Goal: Information Seeking & Learning: Learn about a topic

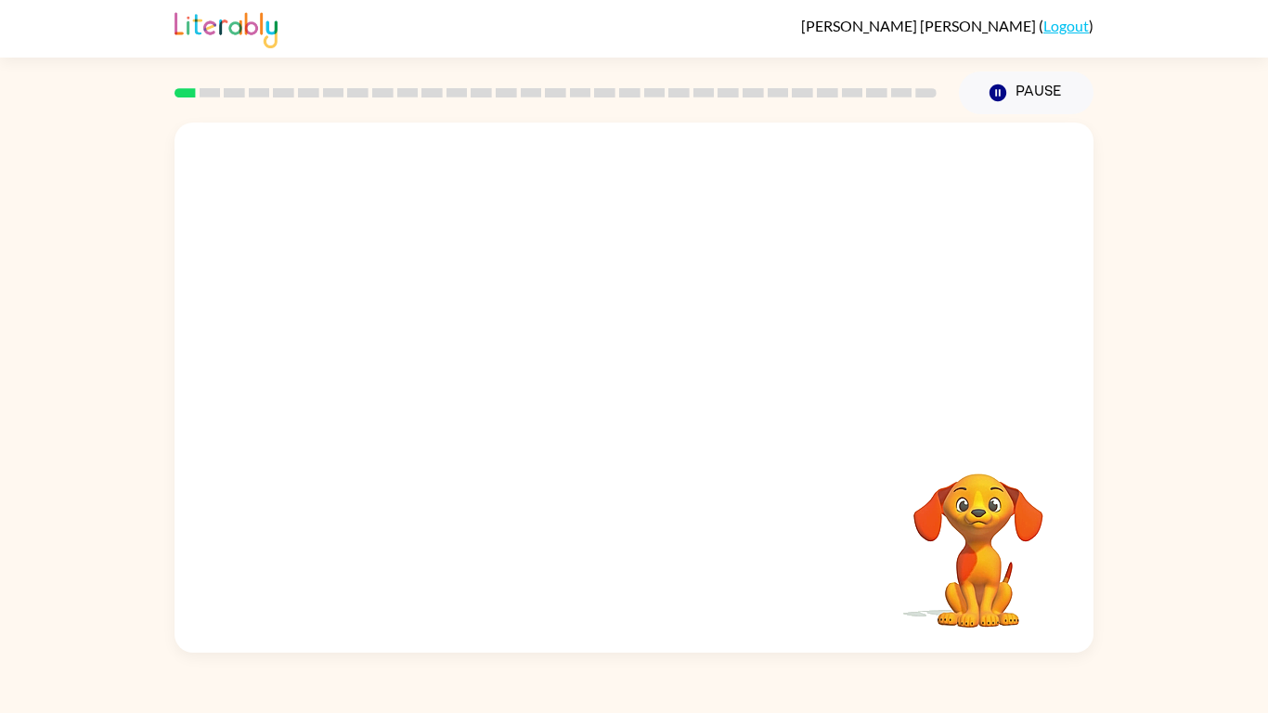
click at [881, 381] on div at bounding box center [633, 278] width 919 height 312
click at [415, 347] on video "Your browser must support playing .mp4 files to use Literably. Please try using…" at bounding box center [633, 278] width 919 height 312
drag, startPoint x: 415, startPoint y: 347, endPoint x: 521, endPoint y: 269, distance: 131.4
click at [521, 269] on video "Your browser must support playing .mp4 files to use Literably. Please try using…" at bounding box center [633, 278] width 919 height 312
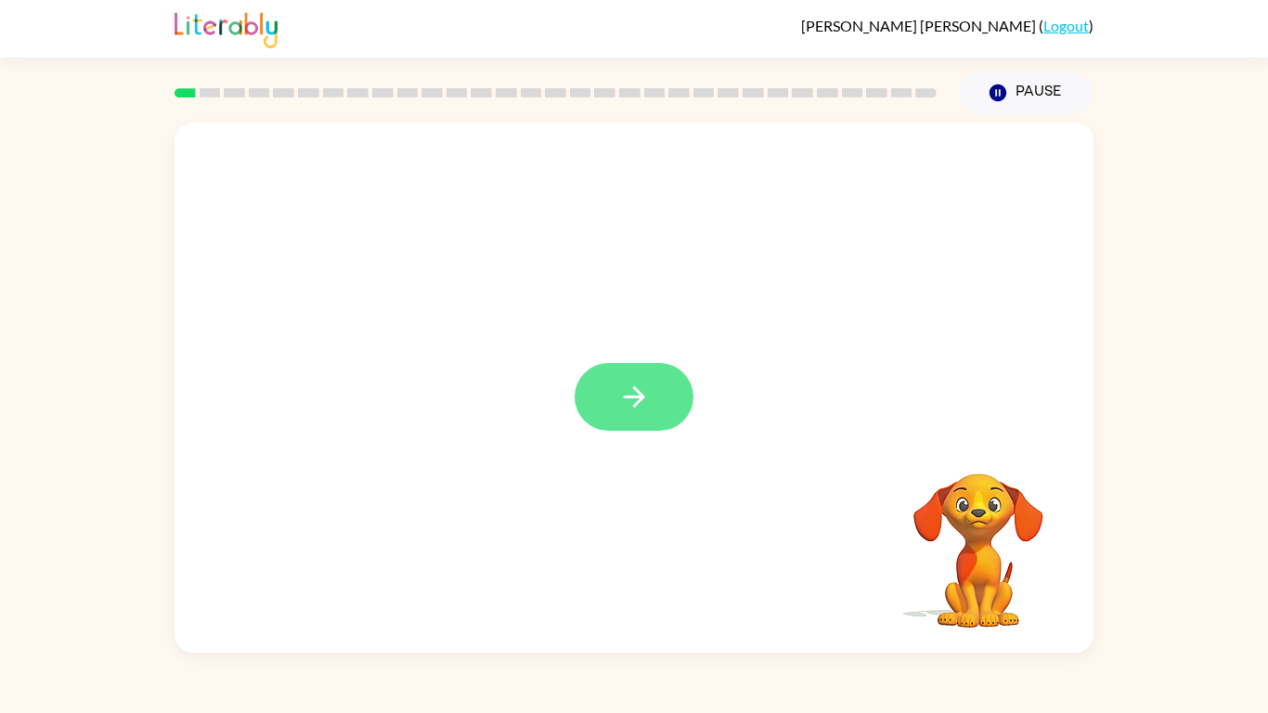
click at [673, 379] on button "button" at bounding box center [633, 397] width 119 height 68
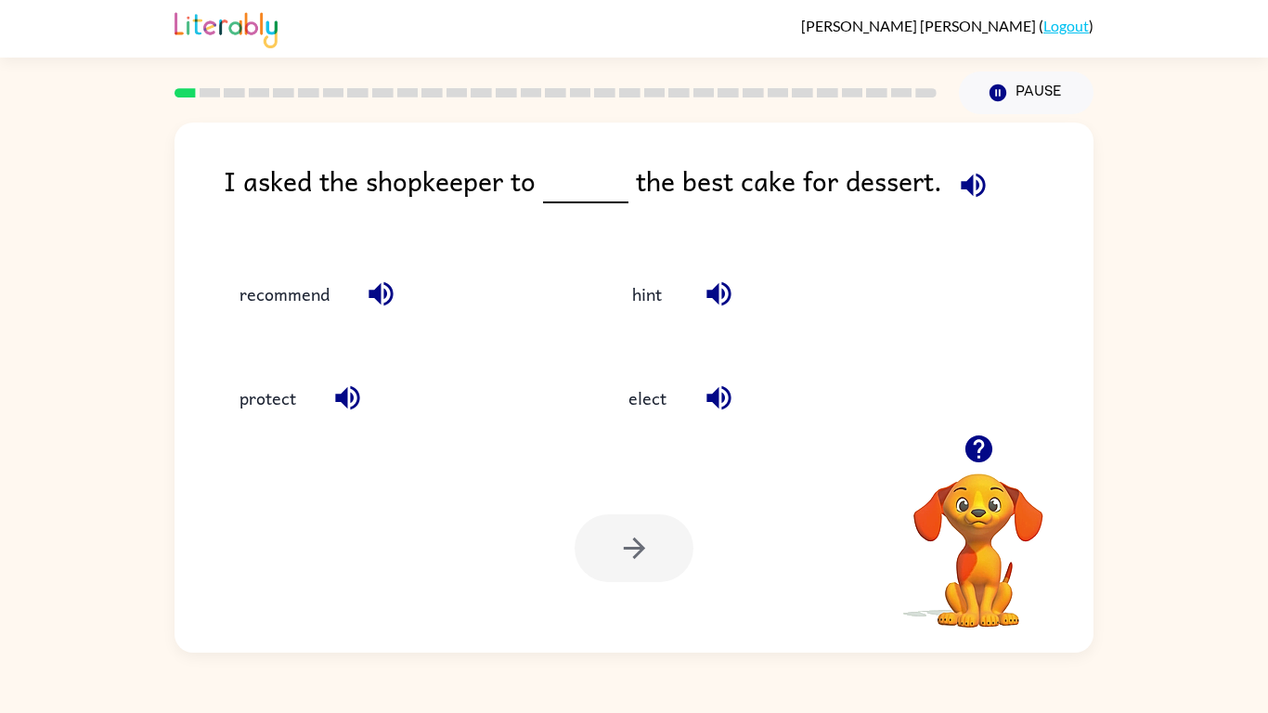
click at [975, 186] on icon "button" at bounding box center [973, 185] width 32 height 32
drag, startPoint x: 302, startPoint y: 294, endPoint x: 573, endPoint y: 143, distance: 310.3
click at [573, 143] on div "I asked the shopkeeper to the best cake for dessert. recommend hint protect ele…" at bounding box center [633, 387] width 919 height 530
click at [299, 290] on button "recommend" at bounding box center [284, 293] width 127 height 50
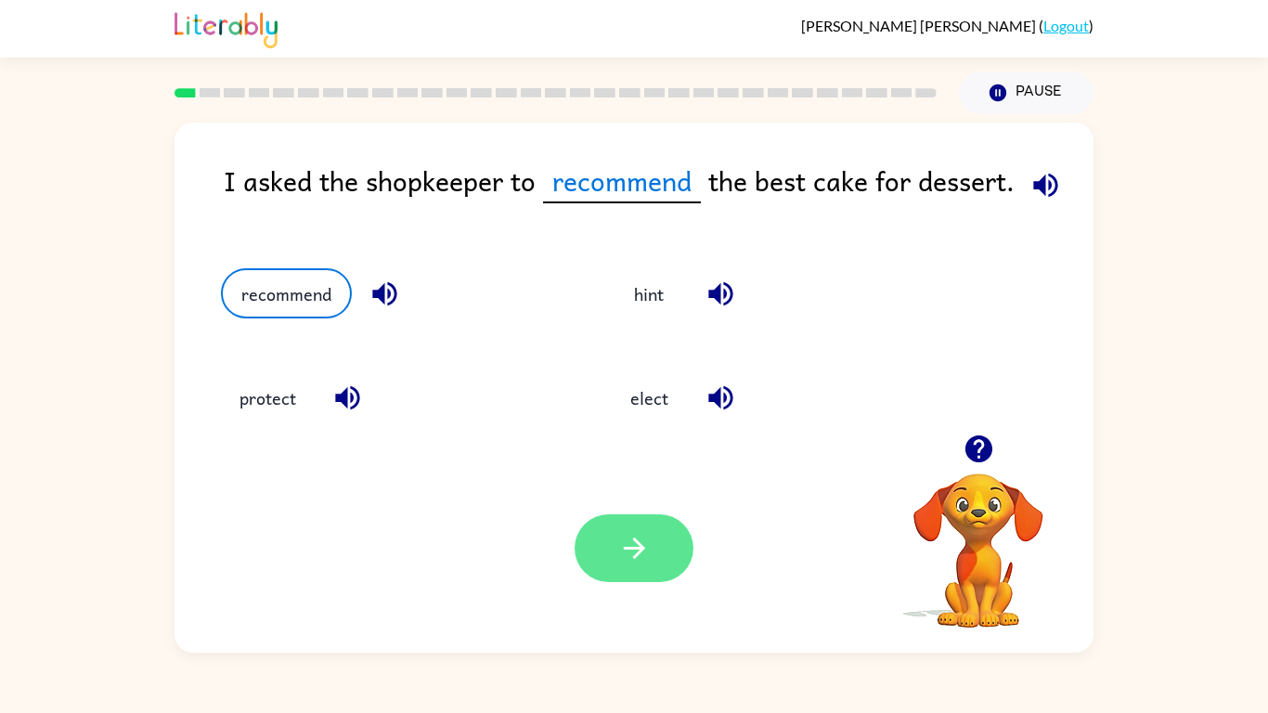
click at [620, 516] on button "button" at bounding box center [633, 548] width 119 height 68
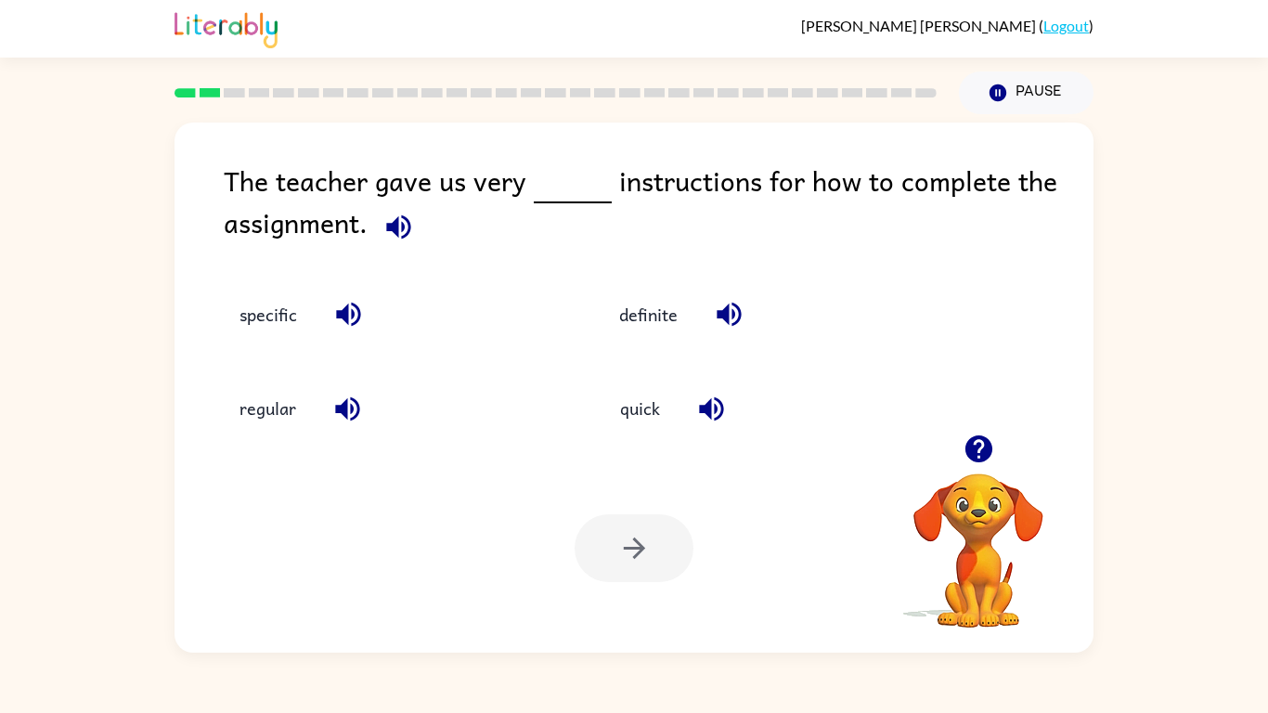
click at [410, 231] on icon "button" at bounding box center [398, 227] width 32 height 32
click at [659, 418] on button "quick" at bounding box center [639, 408] width 78 height 50
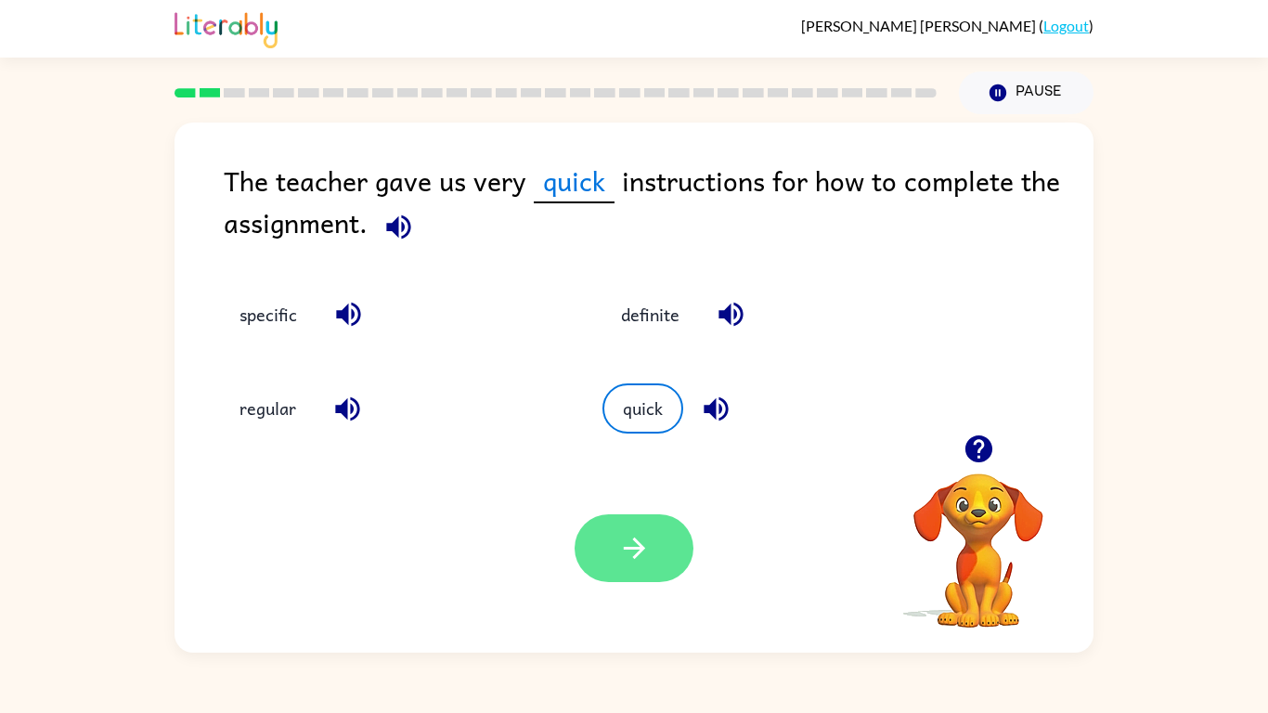
click at [615, 519] on button "button" at bounding box center [633, 548] width 119 height 68
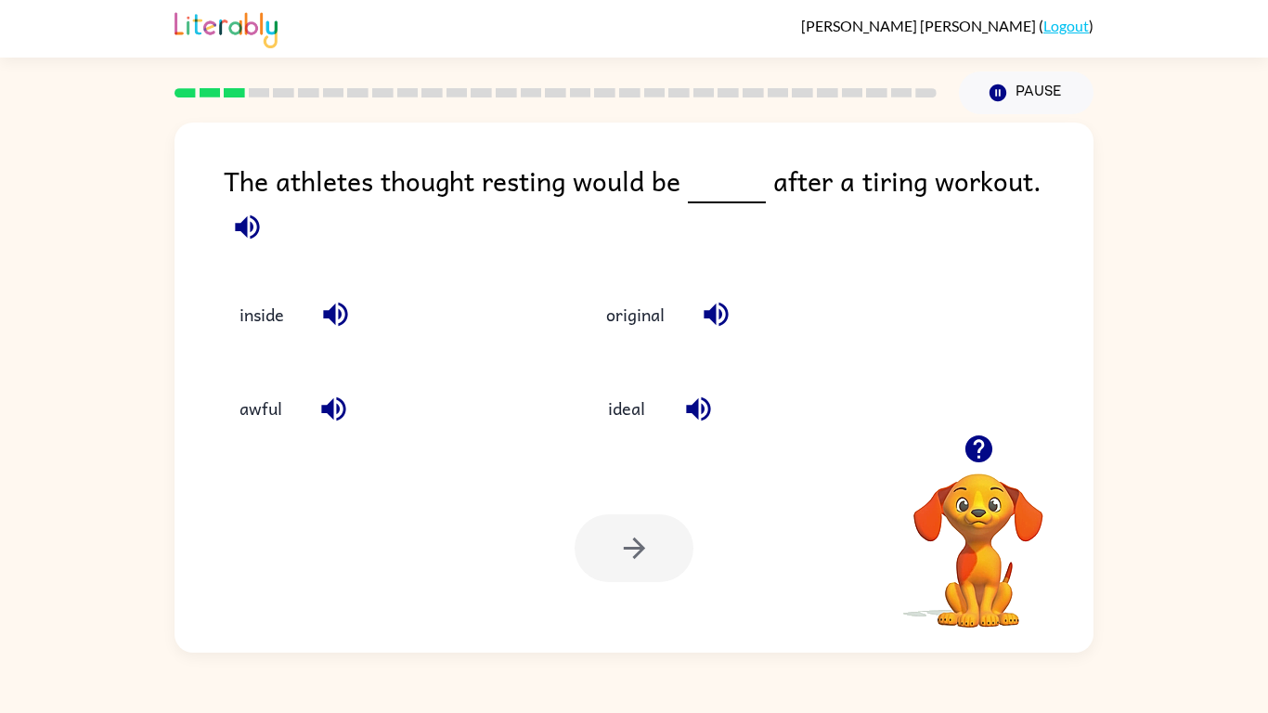
click at [259, 214] on icon "button" at bounding box center [247, 226] width 24 height 24
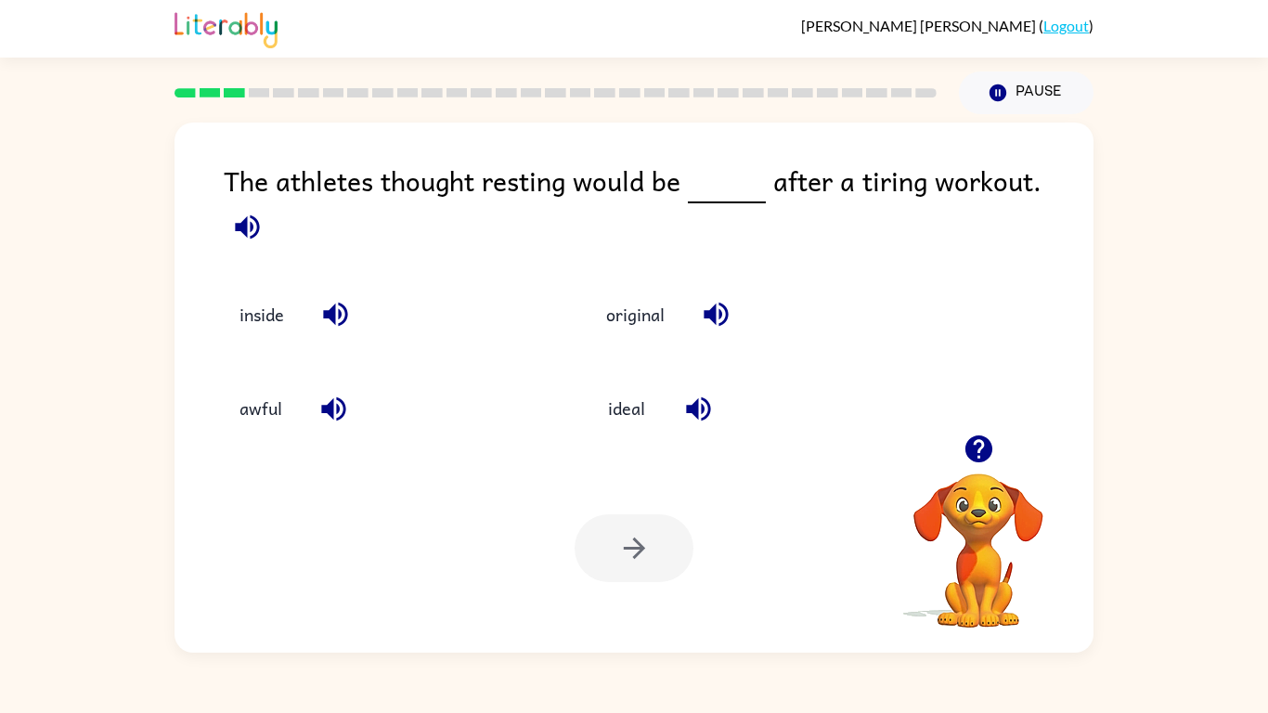
click at [259, 214] on icon "button" at bounding box center [247, 226] width 24 height 24
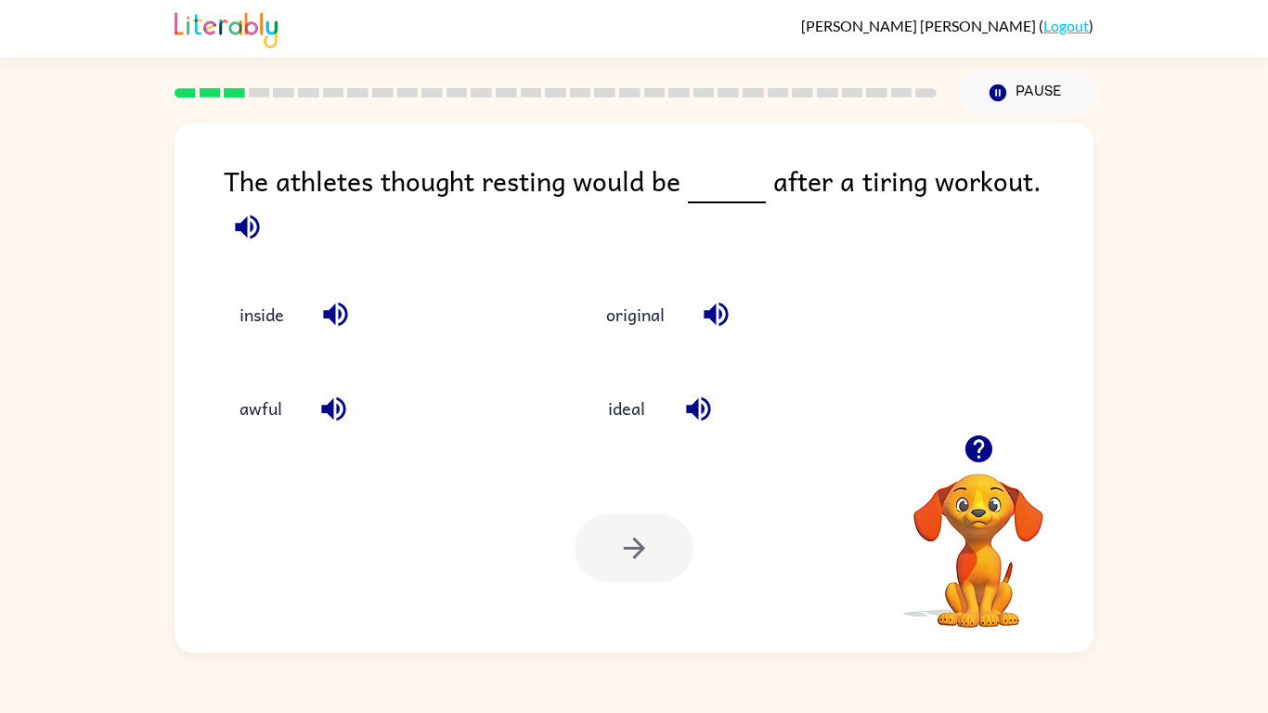
click at [259, 214] on icon "button" at bounding box center [247, 226] width 24 height 24
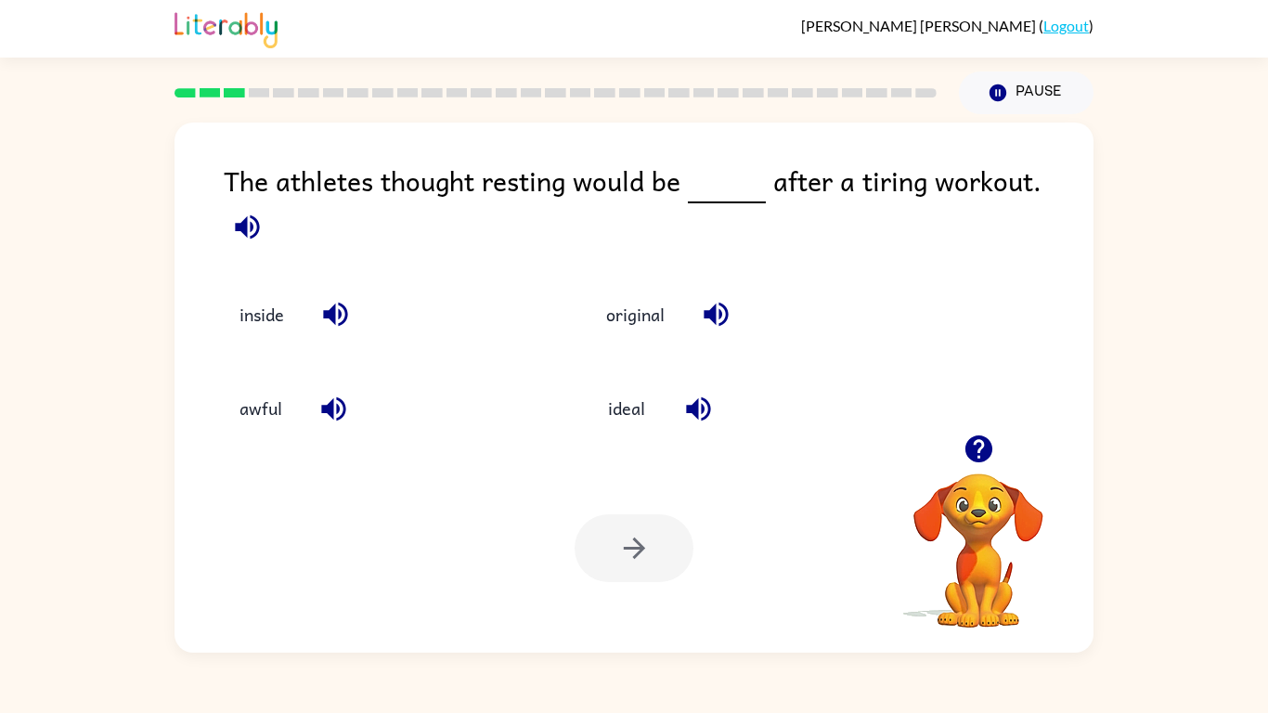
click at [259, 214] on icon "button" at bounding box center [247, 226] width 24 height 24
click at [251, 390] on button "awful" at bounding box center [261, 408] width 80 height 50
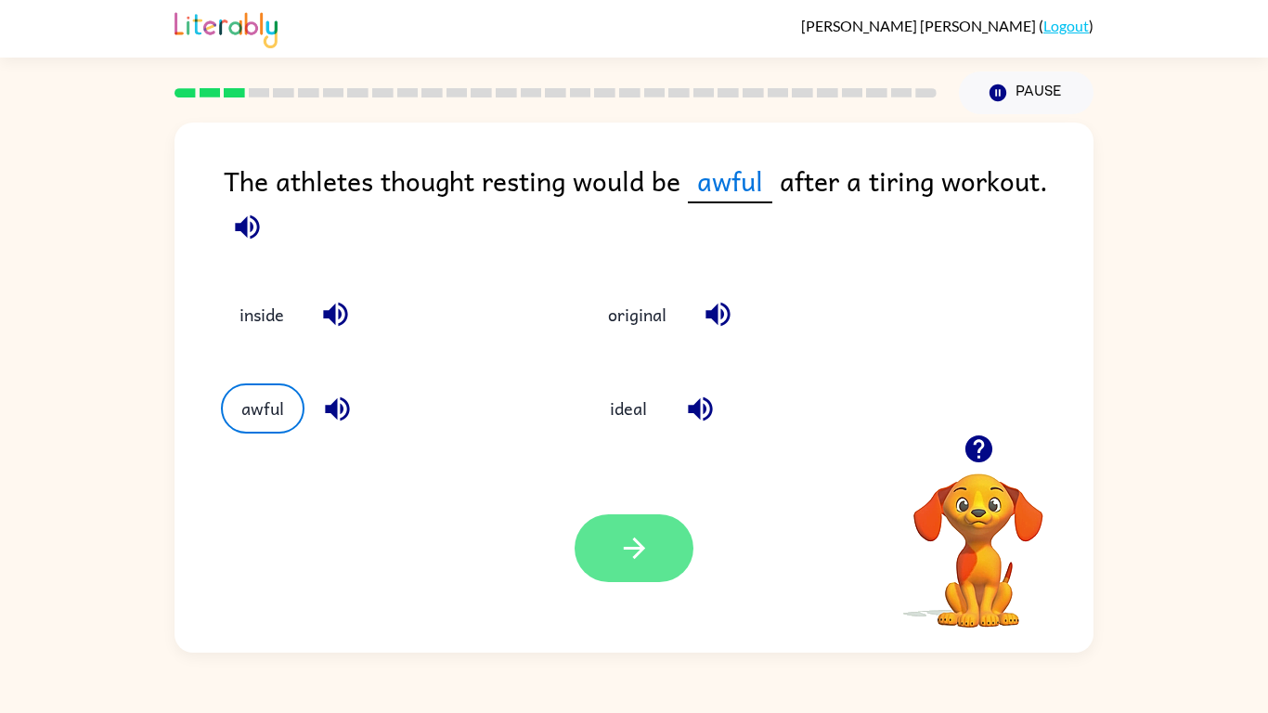
click at [624, 533] on icon "button" at bounding box center [634, 548] width 32 height 32
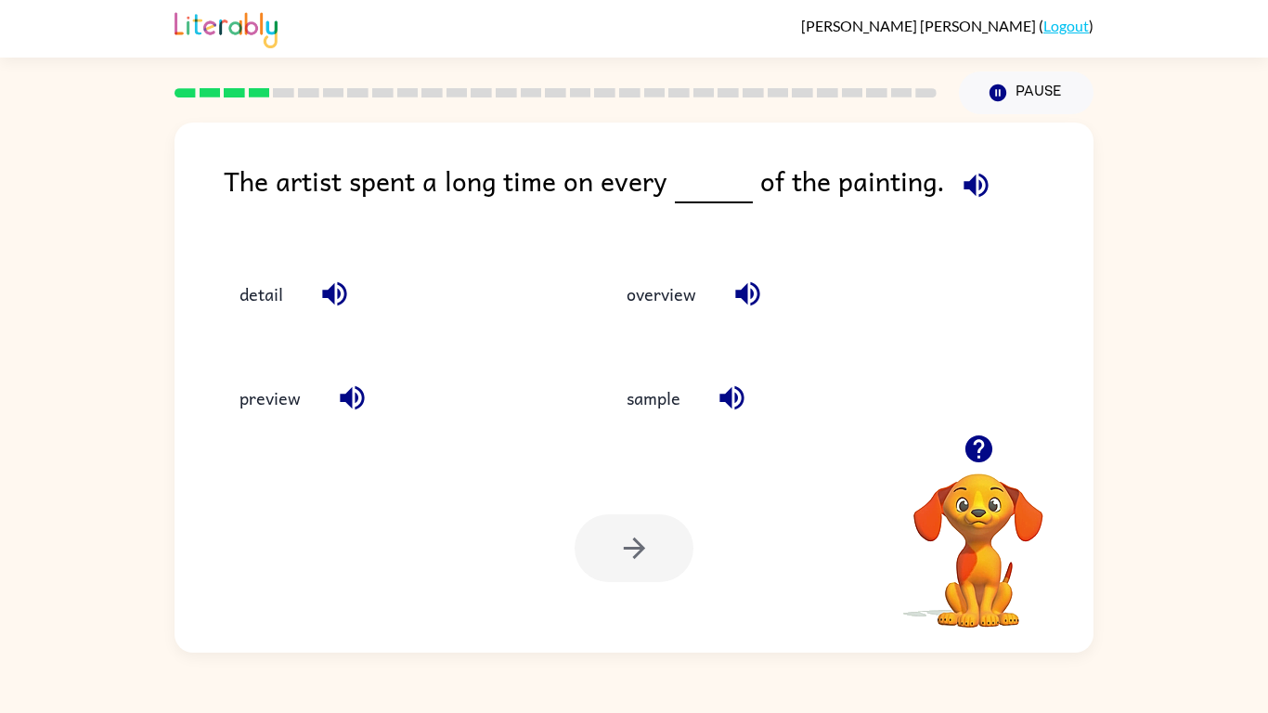
click at [968, 196] on icon "button" at bounding box center [975, 185] width 32 height 32
click at [270, 286] on button "detail" at bounding box center [261, 293] width 81 height 50
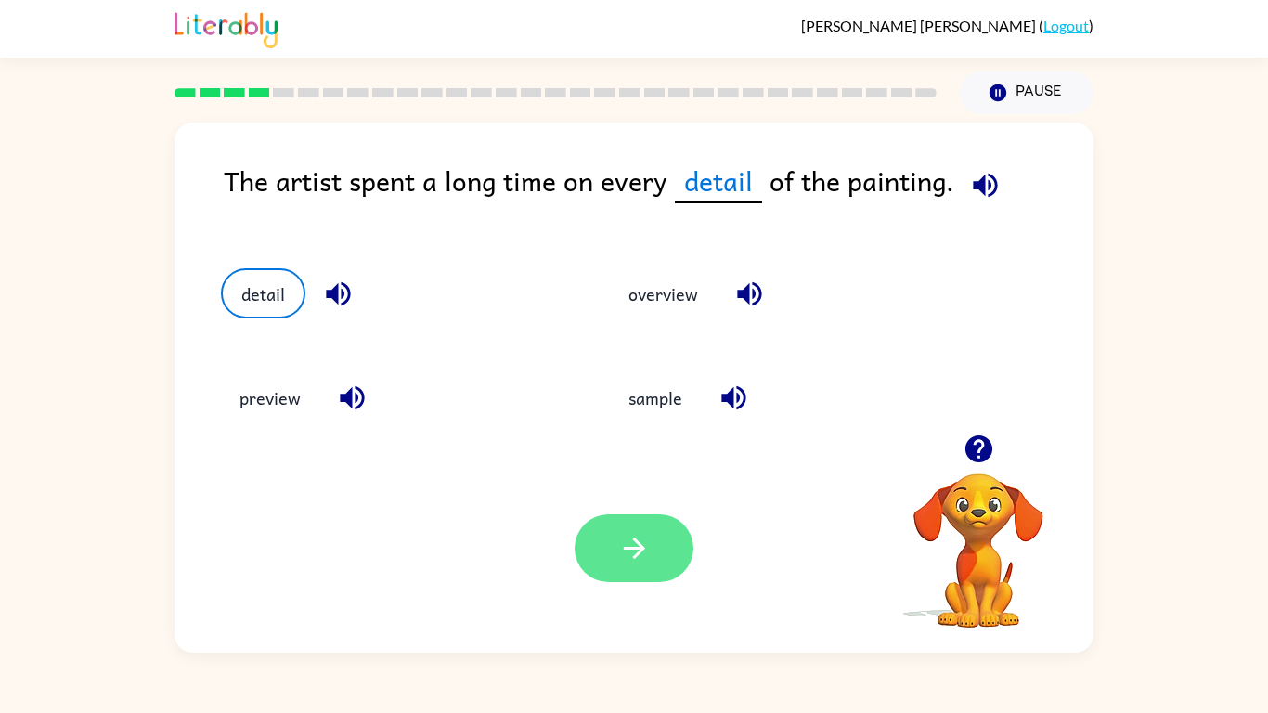
click at [598, 539] on button "button" at bounding box center [633, 548] width 119 height 68
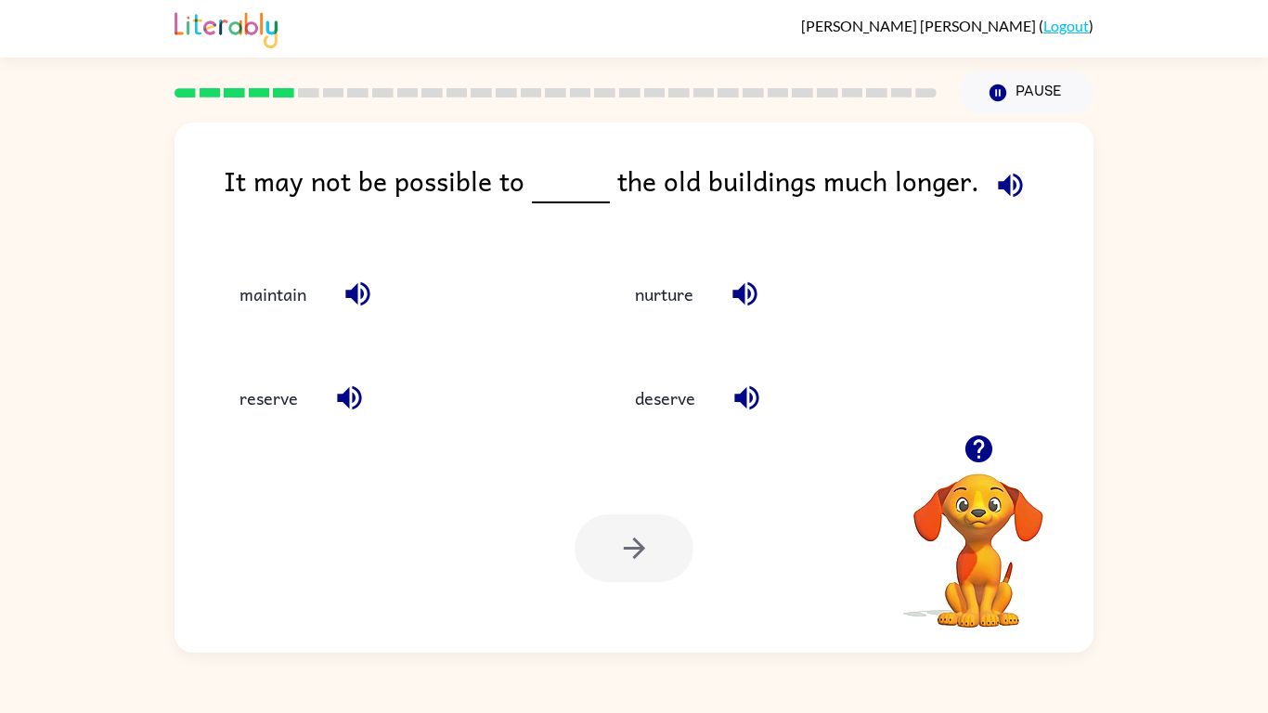
click at [994, 169] on icon "button" at bounding box center [1010, 185] width 32 height 32
click at [628, 308] on button "nurture" at bounding box center [664, 293] width 96 height 50
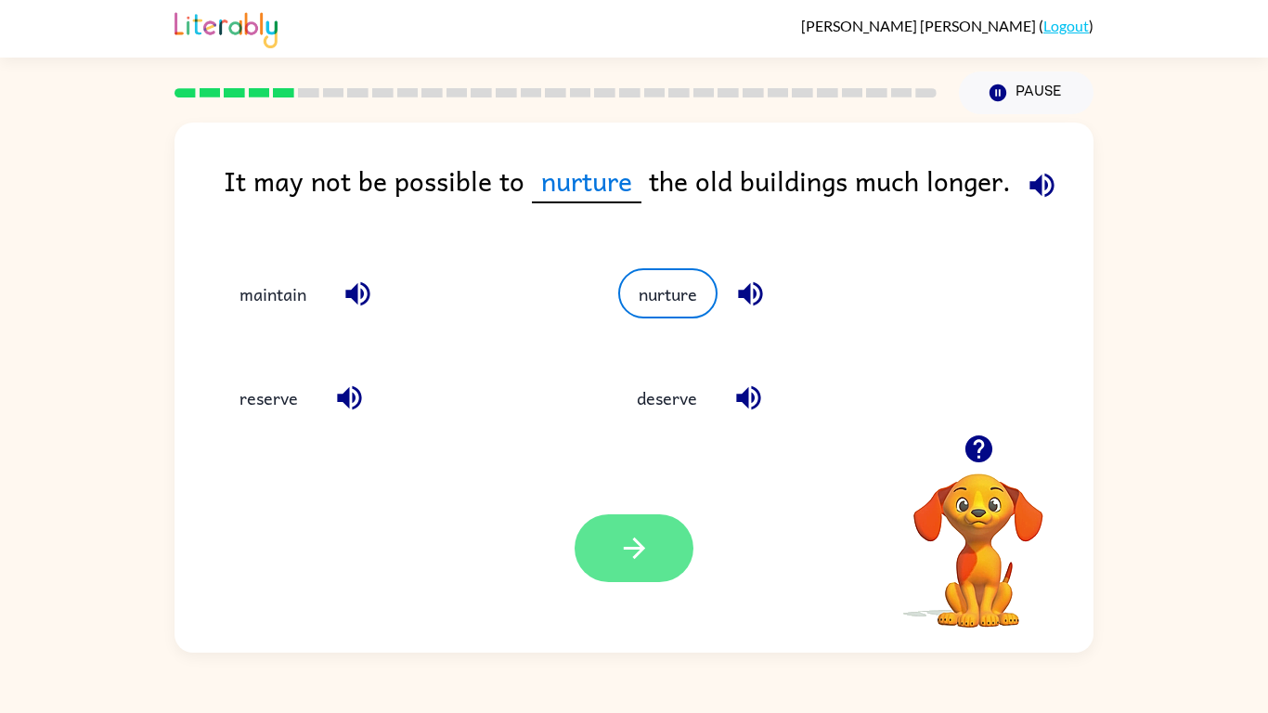
click at [598, 580] on button "button" at bounding box center [633, 548] width 119 height 68
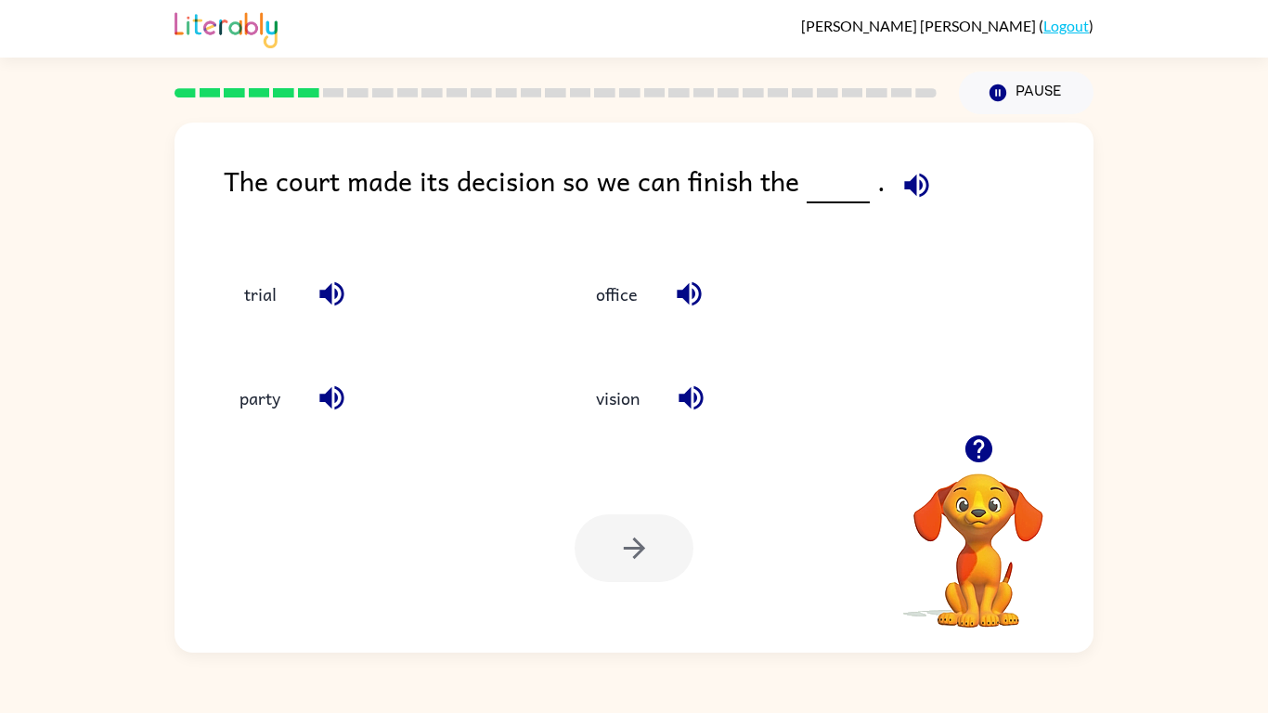
click at [900, 198] on icon "button" at bounding box center [916, 185] width 32 height 32
click at [609, 311] on button "office" at bounding box center [616, 293] width 79 height 50
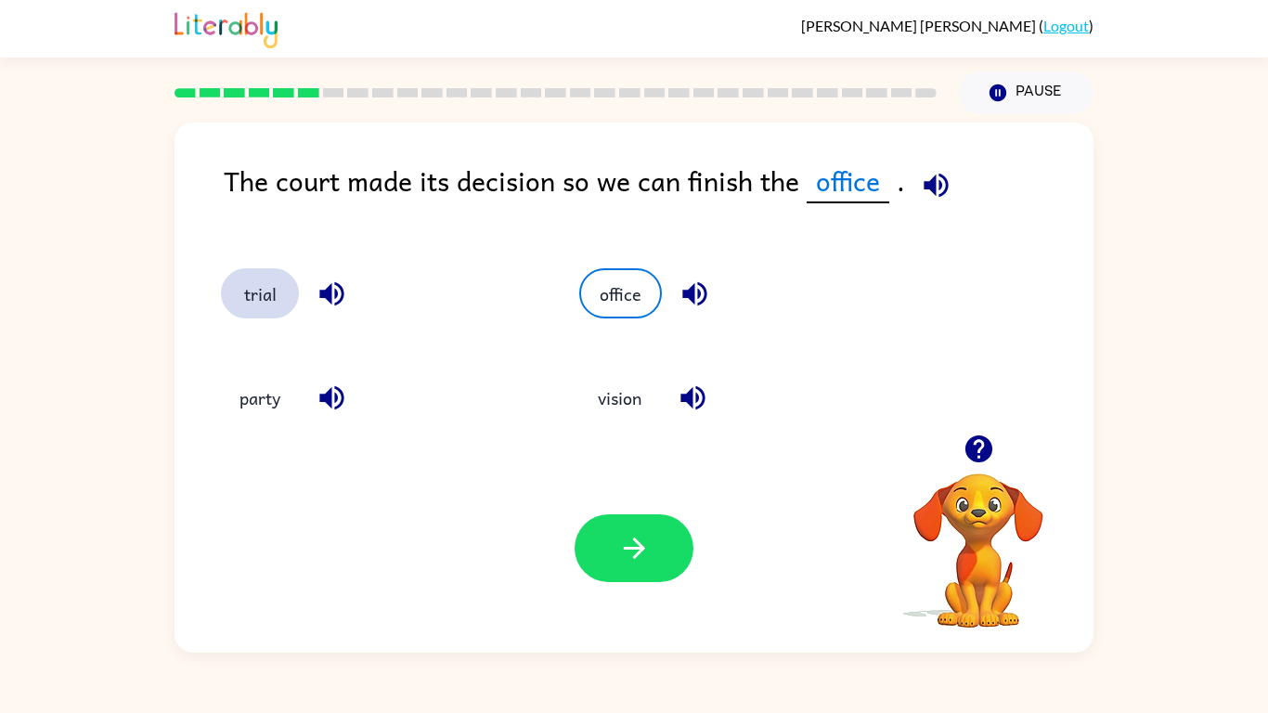
click at [249, 313] on button "trial" at bounding box center [260, 293] width 78 height 50
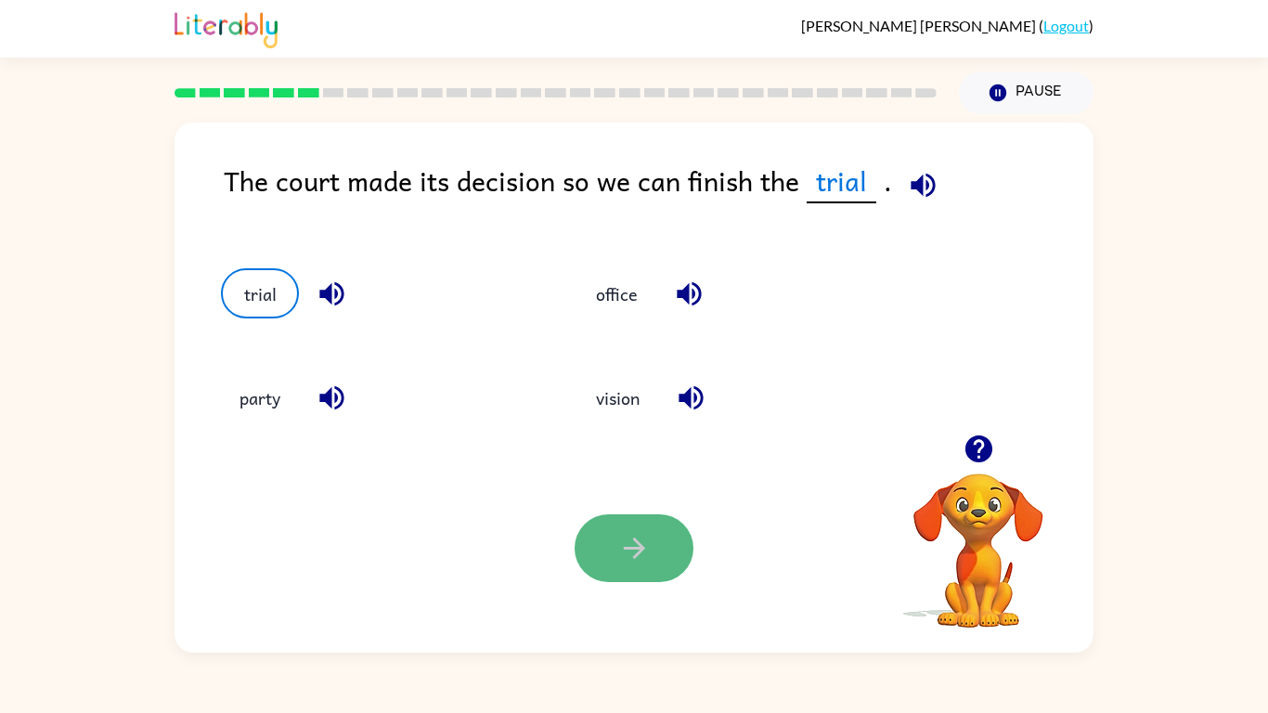
click at [643, 563] on icon "button" at bounding box center [634, 548] width 32 height 32
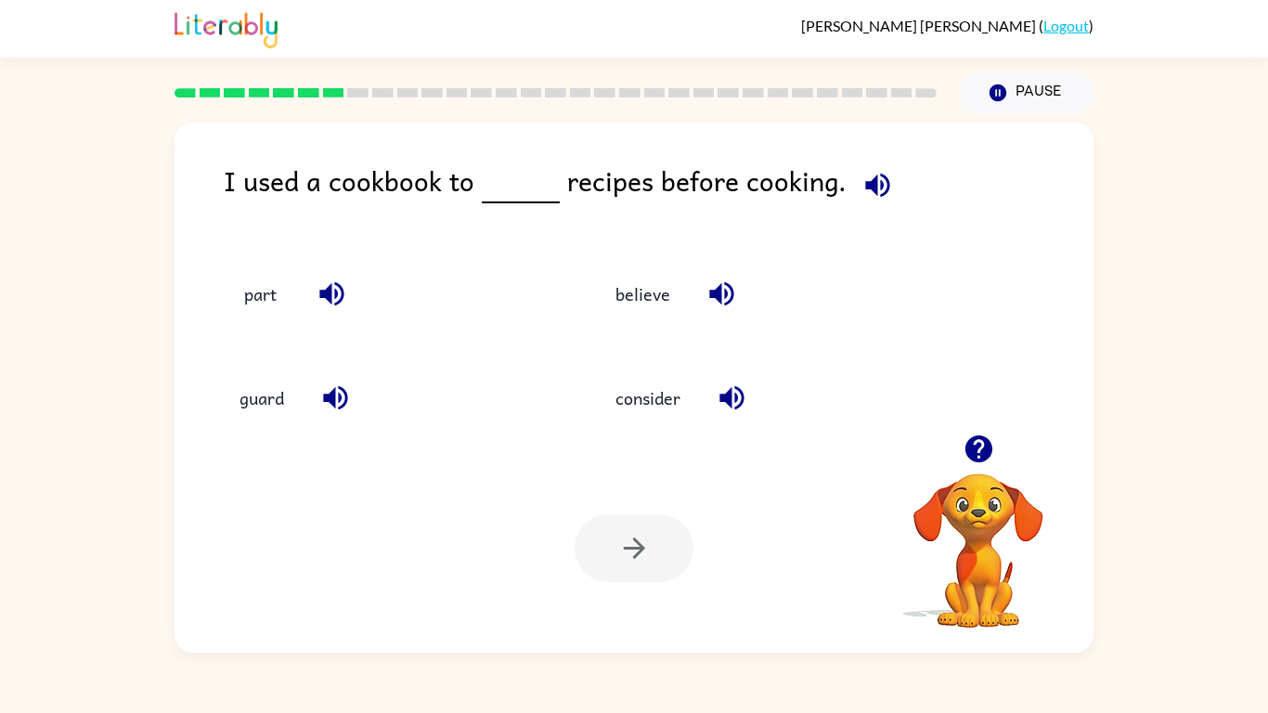
click at [874, 174] on icon "button" at bounding box center [877, 185] width 32 height 32
click at [248, 403] on button "guard" at bounding box center [262, 398] width 82 height 50
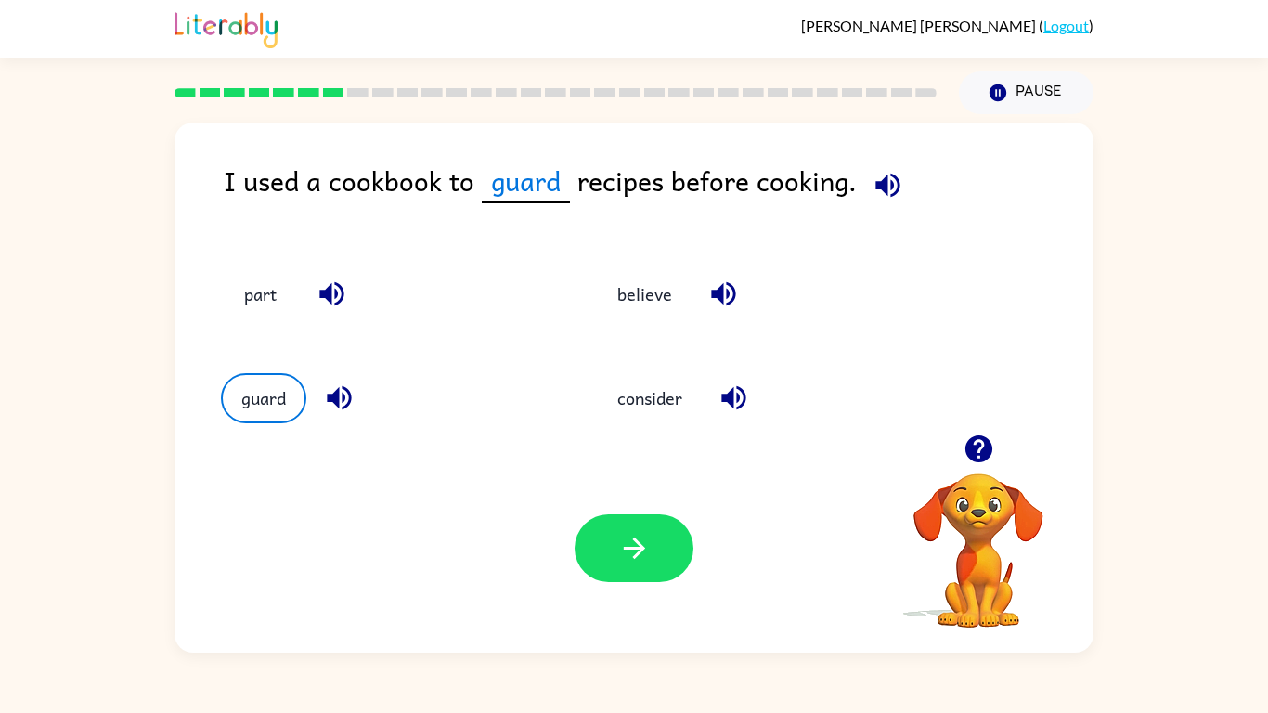
click at [246, 321] on div "part" at bounding box center [375, 285] width 378 height 104
click at [622, 406] on button "consider" at bounding box center [650, 398] width 102 height 50
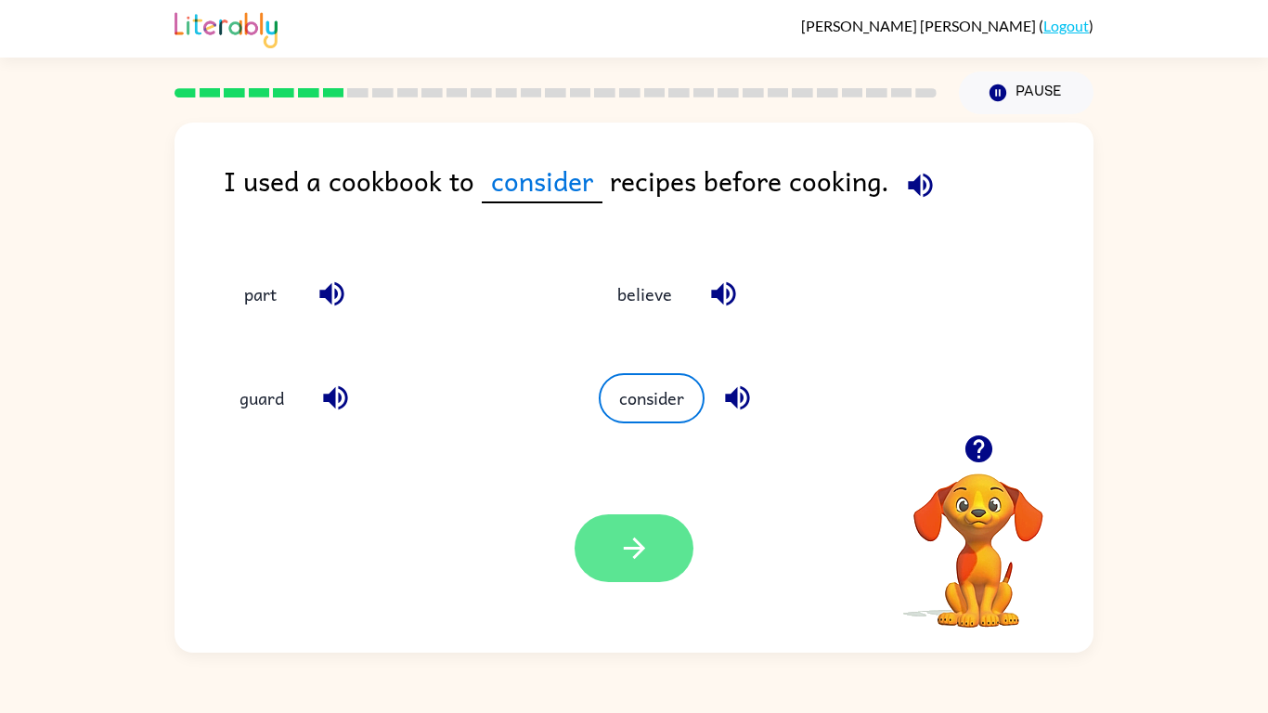
click at [594, 553] on button "button" at bounding box center [633, 548] width 119 height 68
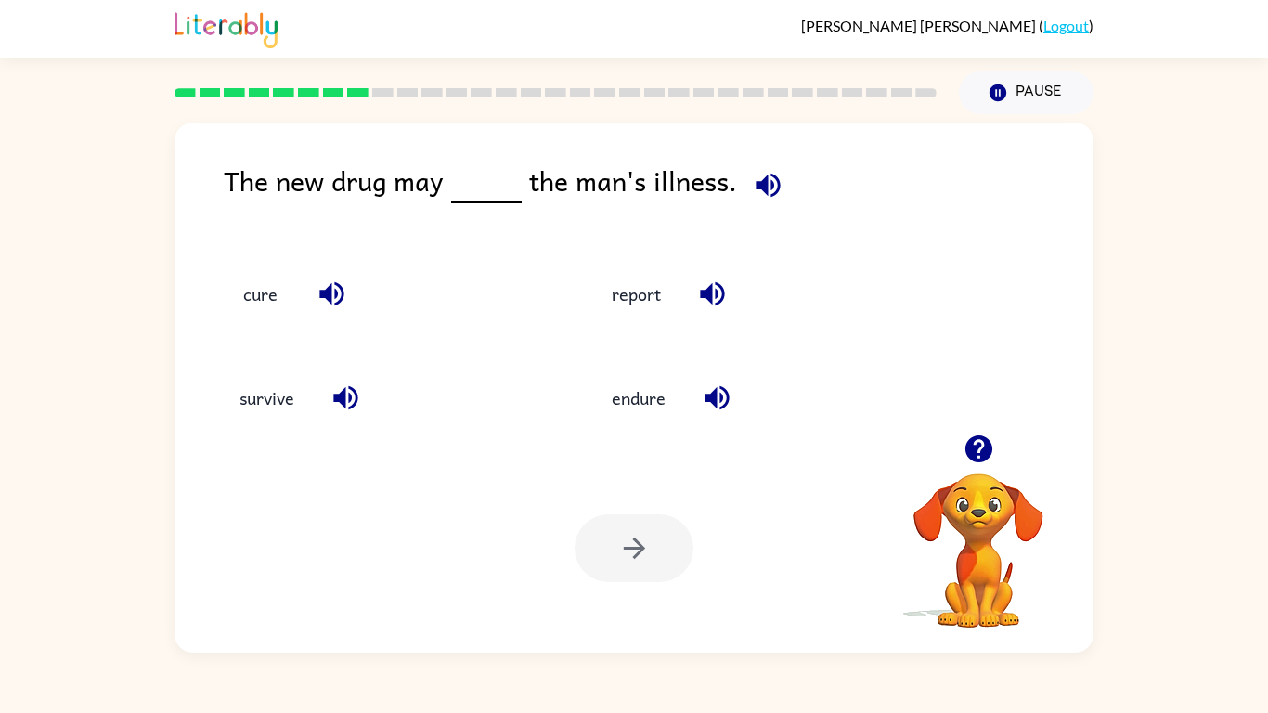
click at [768, 187] on icon "button" at bounding box center [768, 185] width 32 height 32
click at [770, 189] on icon "button" at bounding box center [767, 185] width 24 height 24
click at [246, 299] on button "cure" at bounding box center [260, 293] width 78 height 50
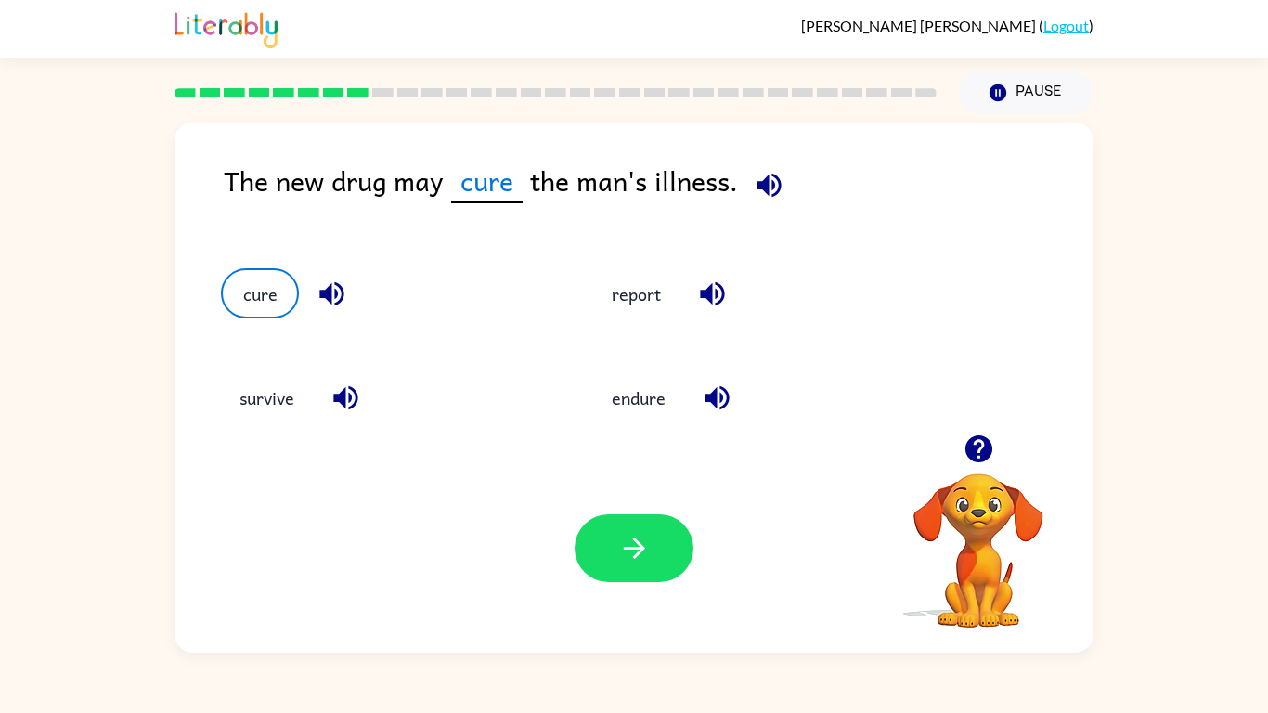
click at [591, 516] on div at bounding box center [633, 548] width 119 height 68
click at [621, 553] on icon "button" at bounding box center [634, 548] width 32 height 32
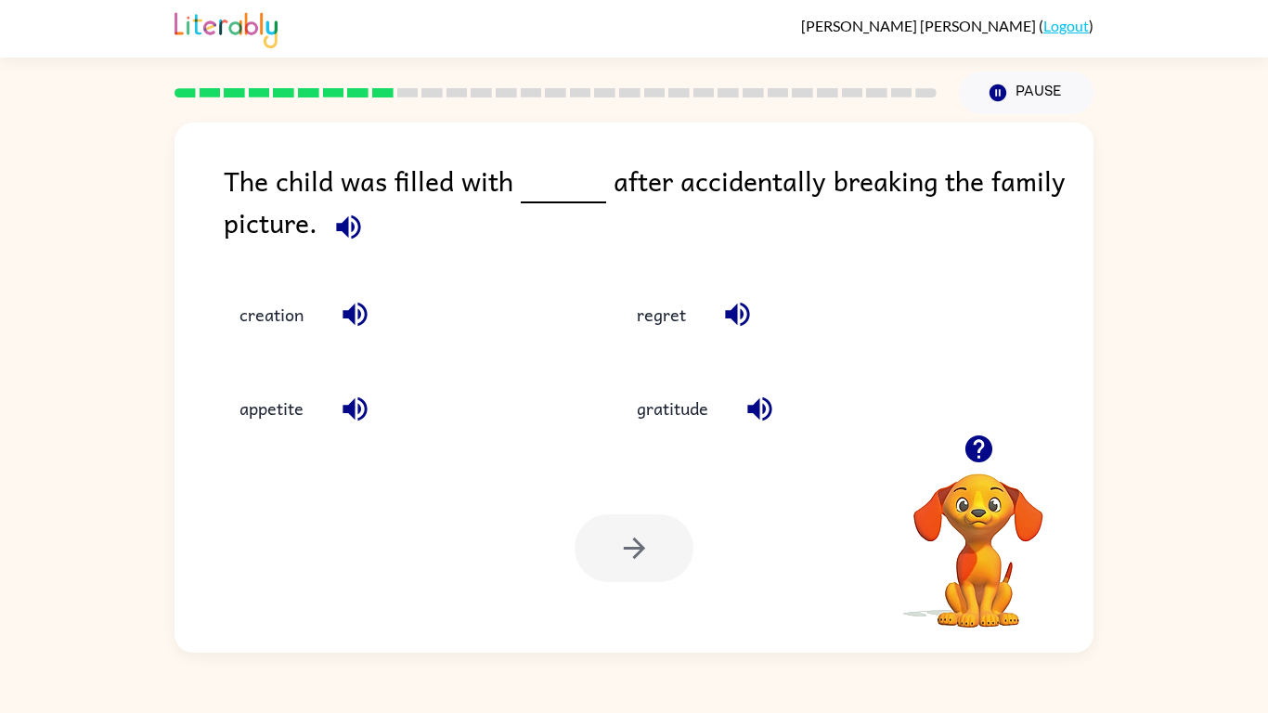
click at [338, 238] on icon "button" at bounding box center [348, 227] width 32 height 32
click at [668, 305] on button "regret" at bounding box center [661, 315] width 86 height 50
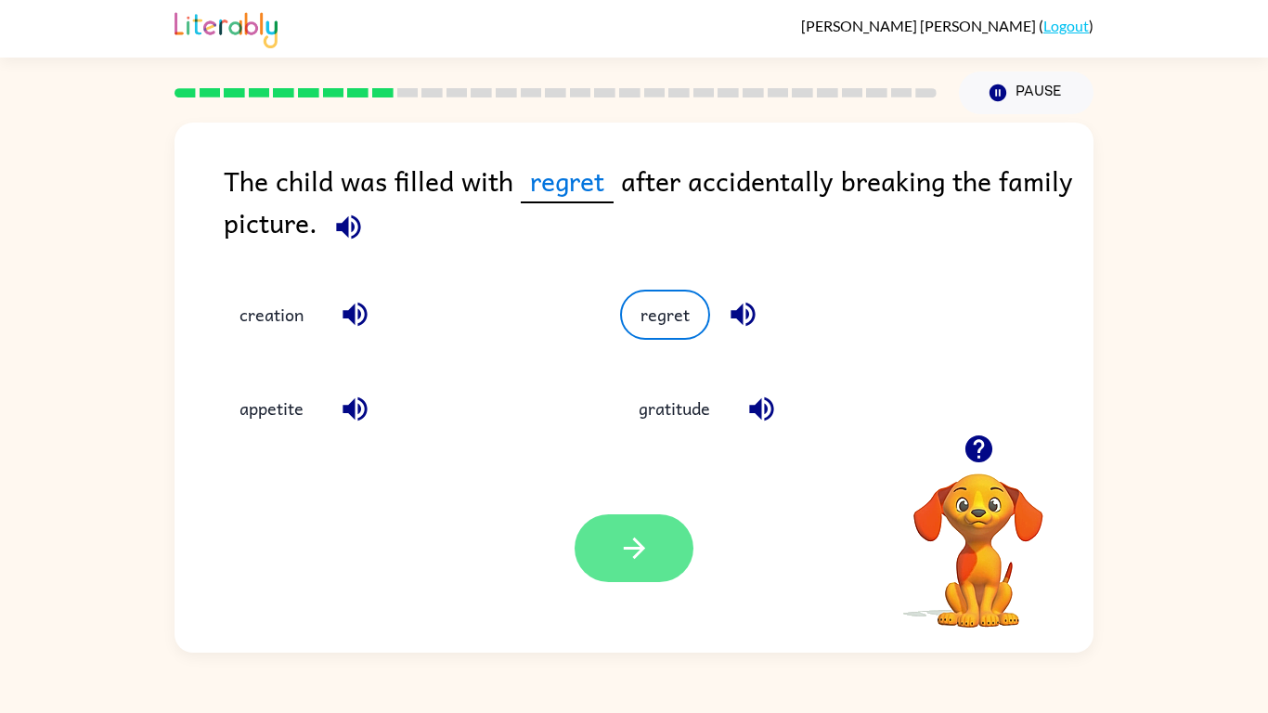
click at [628, 550] on icon "button" at bounding box center [634, 548] width 32 height 32
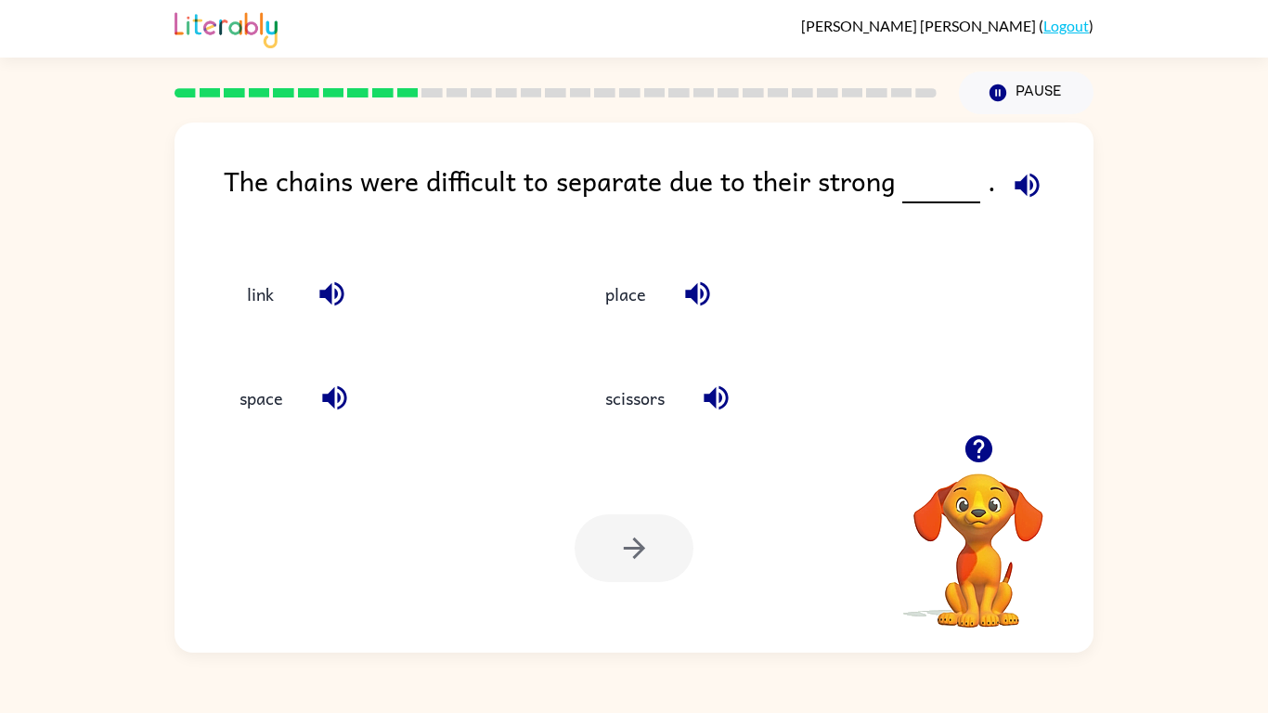
click at [1011, 186] on icon "button" at bounding box center [1027, 185] width 32 height 32
click at [259, 395] on button "space" at bounding box center [261, 398] width 81 height 50
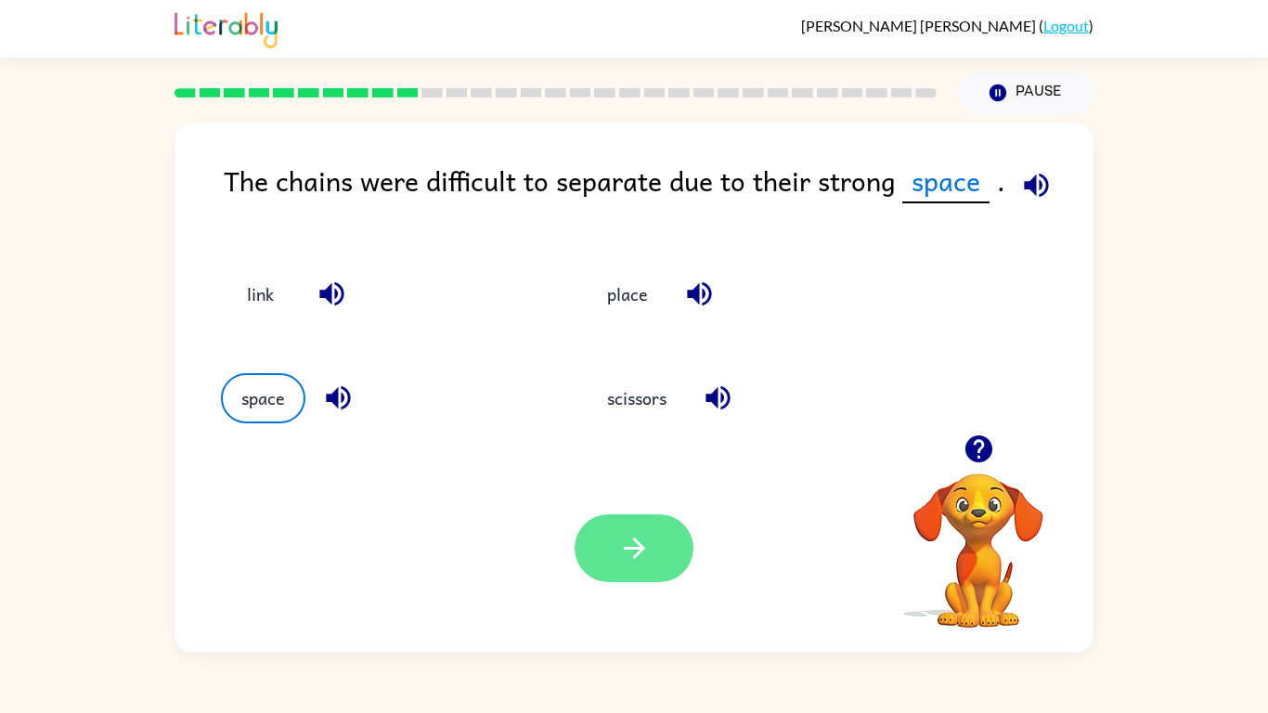
click at [643, 540] on icon "button" at bounding box center [634, 548] width 32 height 32
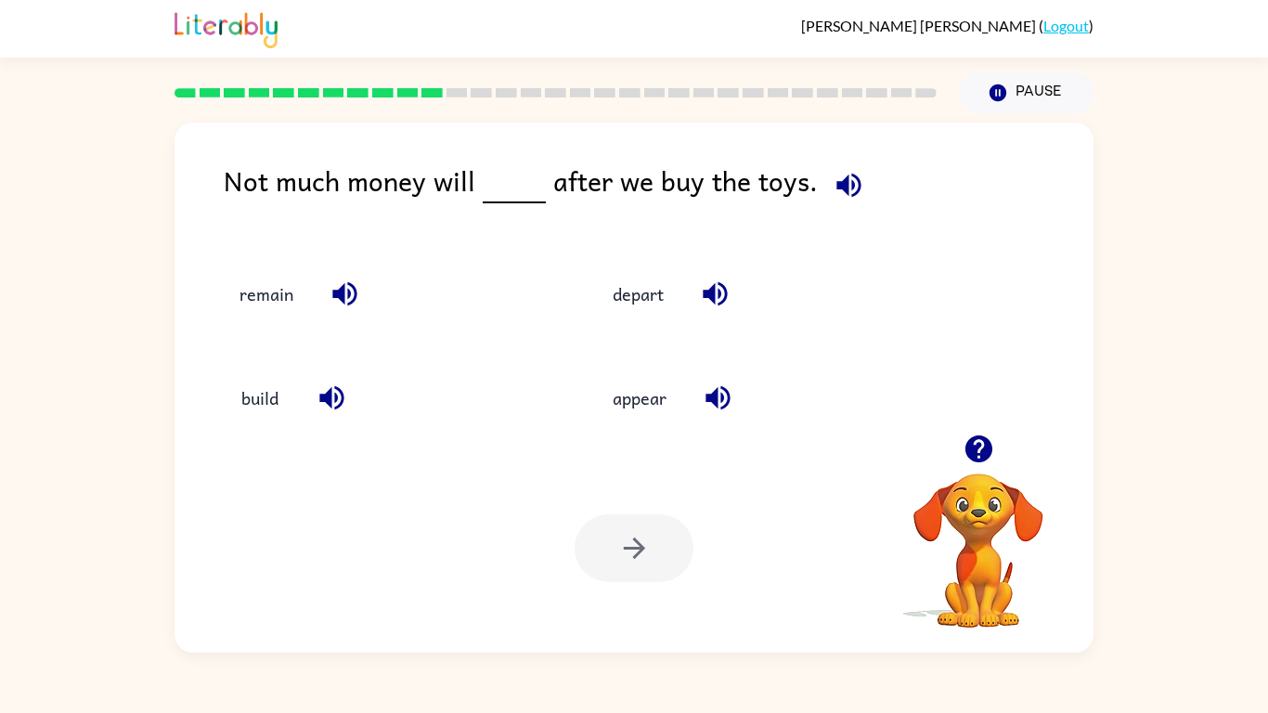
click at [846, 187] on icon "button" at bounding box center [848, 185] width 32 height 32
click at [252, 300] on button "remain" at bounding box center [266, 293] width 91 height 50
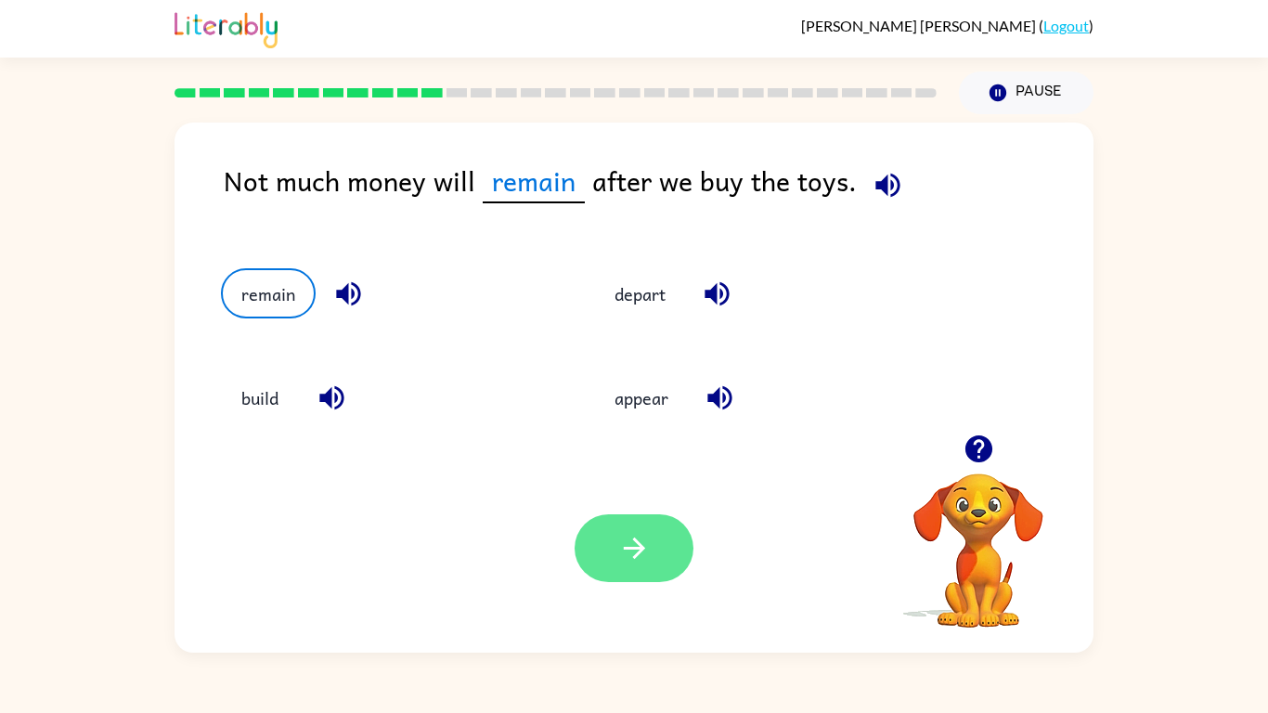
click at [643, 524] on button "button" at bounding box center [633, 548] width 119 height 68
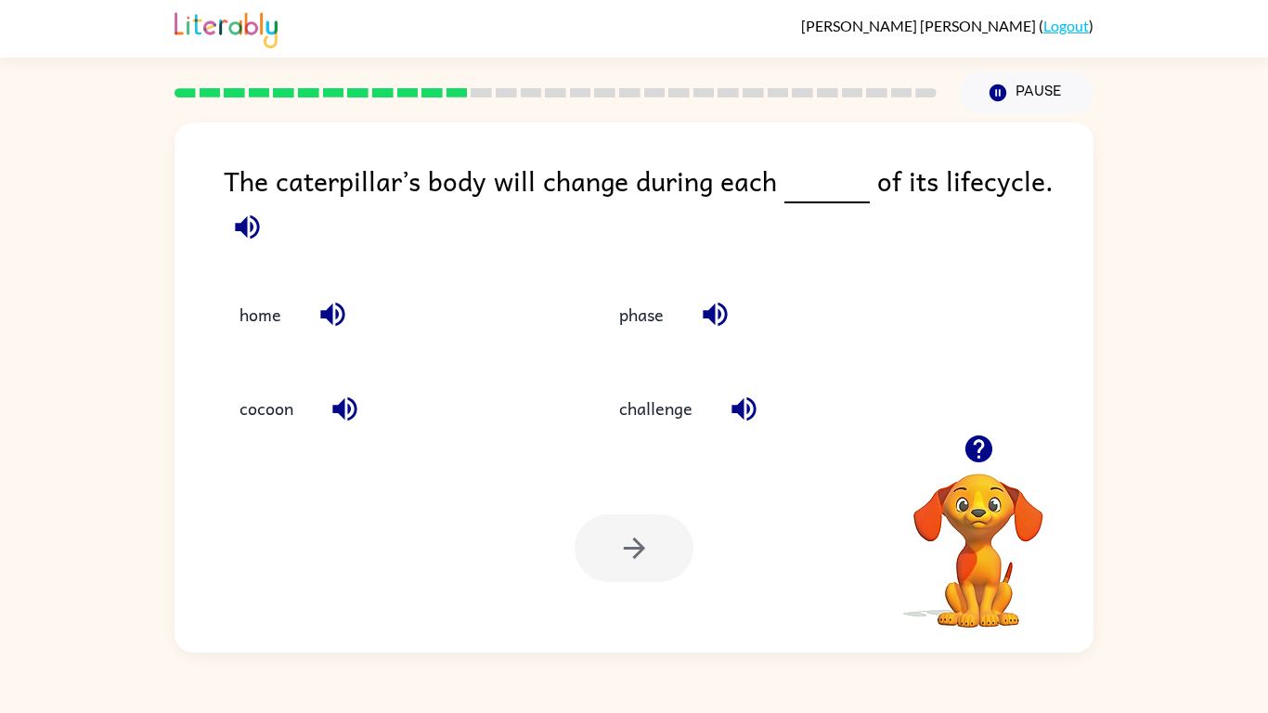
click at [257, 239] on icon "button" at bounding box center [247, 227] width 32 height 32
click at [632, 414] on button "challenge" at bounding box center [655, 408] width 110 height 50
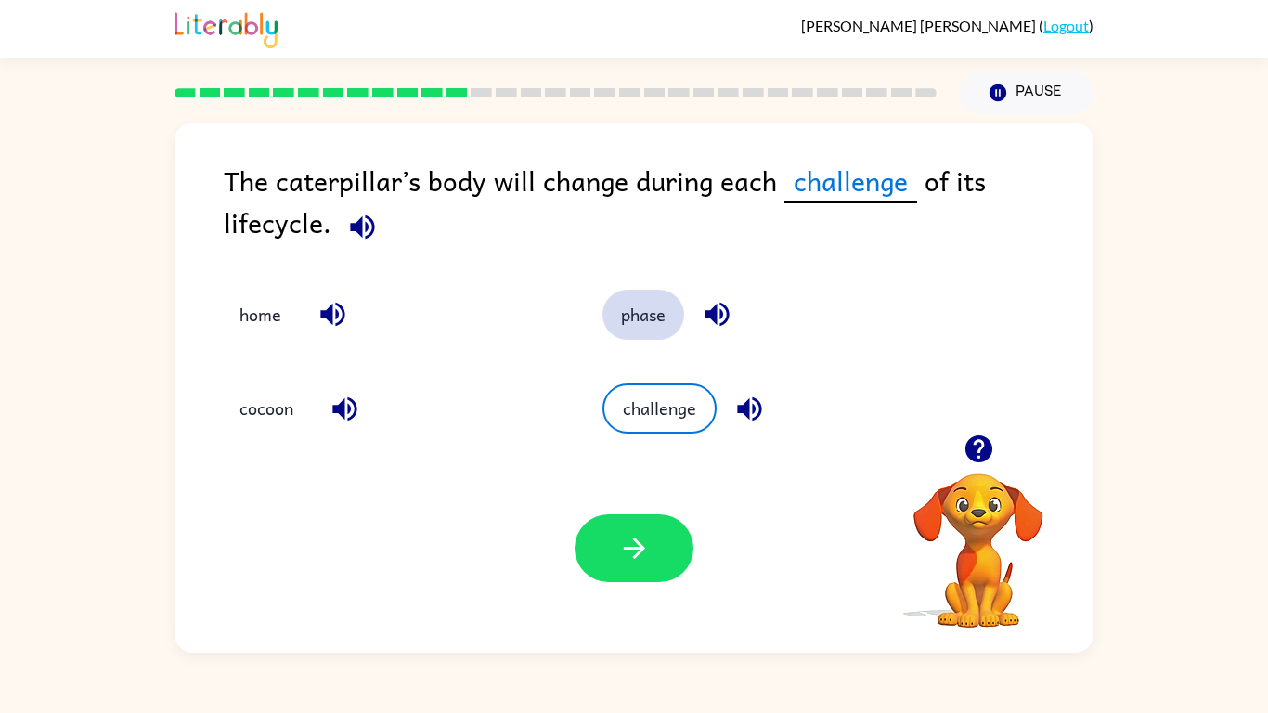
click at [624, 334] on button "phase" at bounding box center [643, 315] width 82 height 50
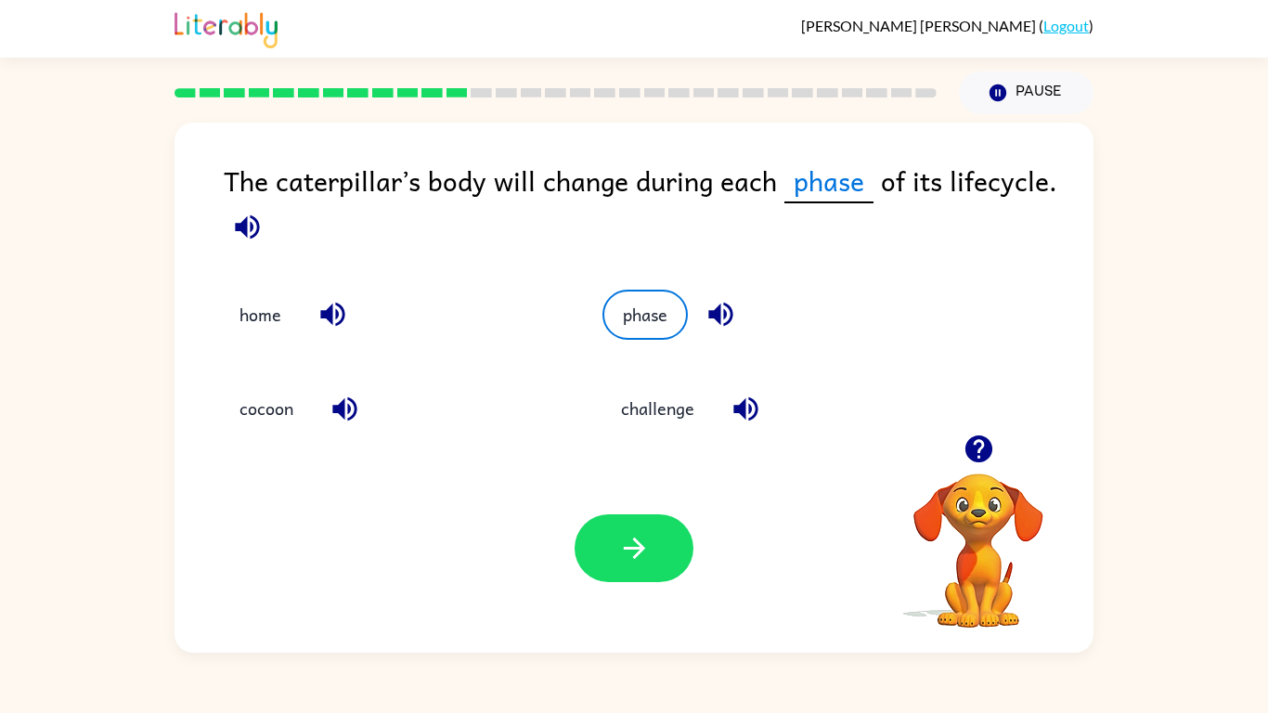
click at [636, 503] on div "Your browser must support playing .mp4 files to use Literably. Please try using…" at bounding box center [633, 548] width 919 height 209
click at [643, 542] on icon "button" at bounding box center [634, 548] width 32 height 32
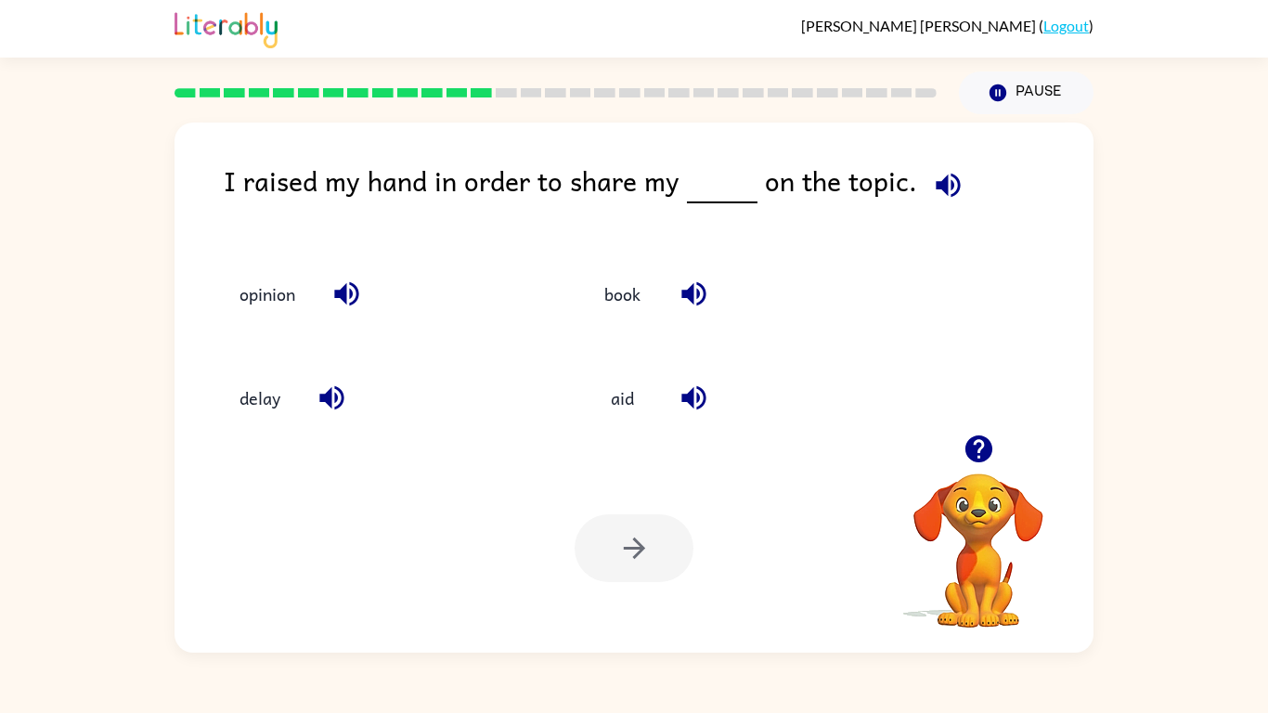
click at [940, 192] on icon "button" at bounding box center [948, 185] width 32 height 32
click at [251, 297] on button "opinion" at bounding box center [267, 293] width 93 height 50
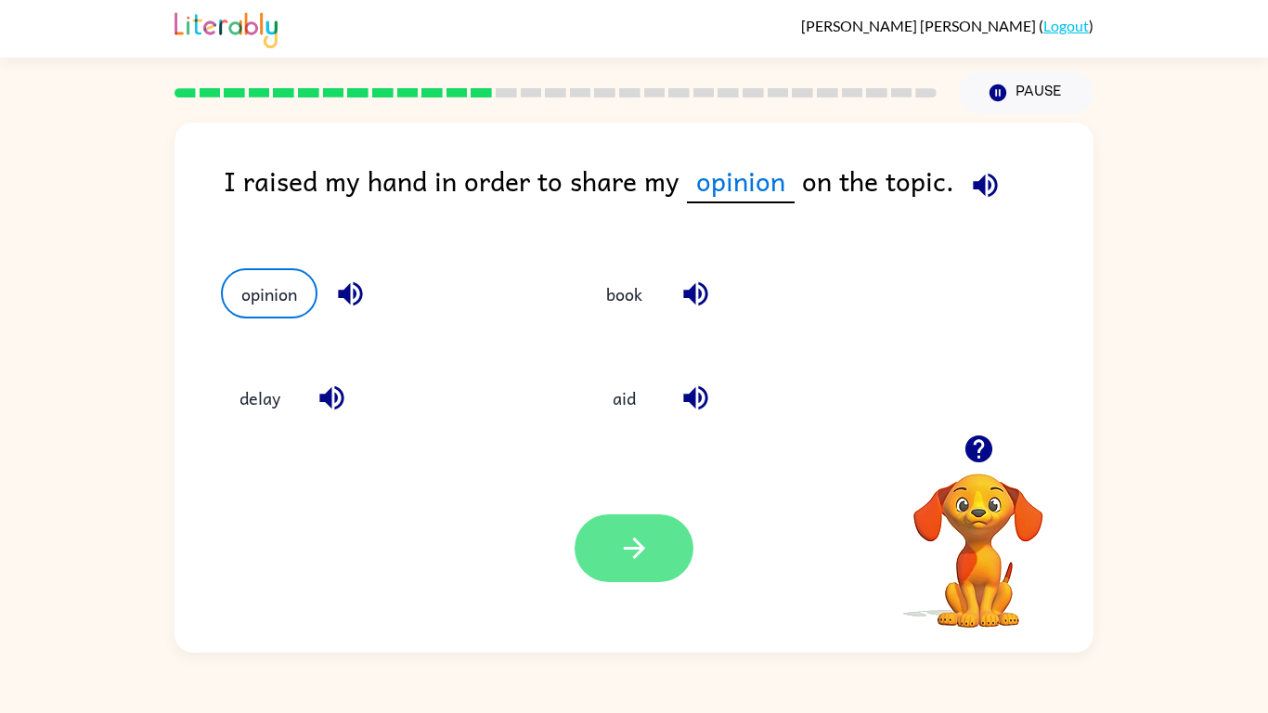
click at [650, 568] on button "button" at bounding box center [633, 548] width 119 height 68
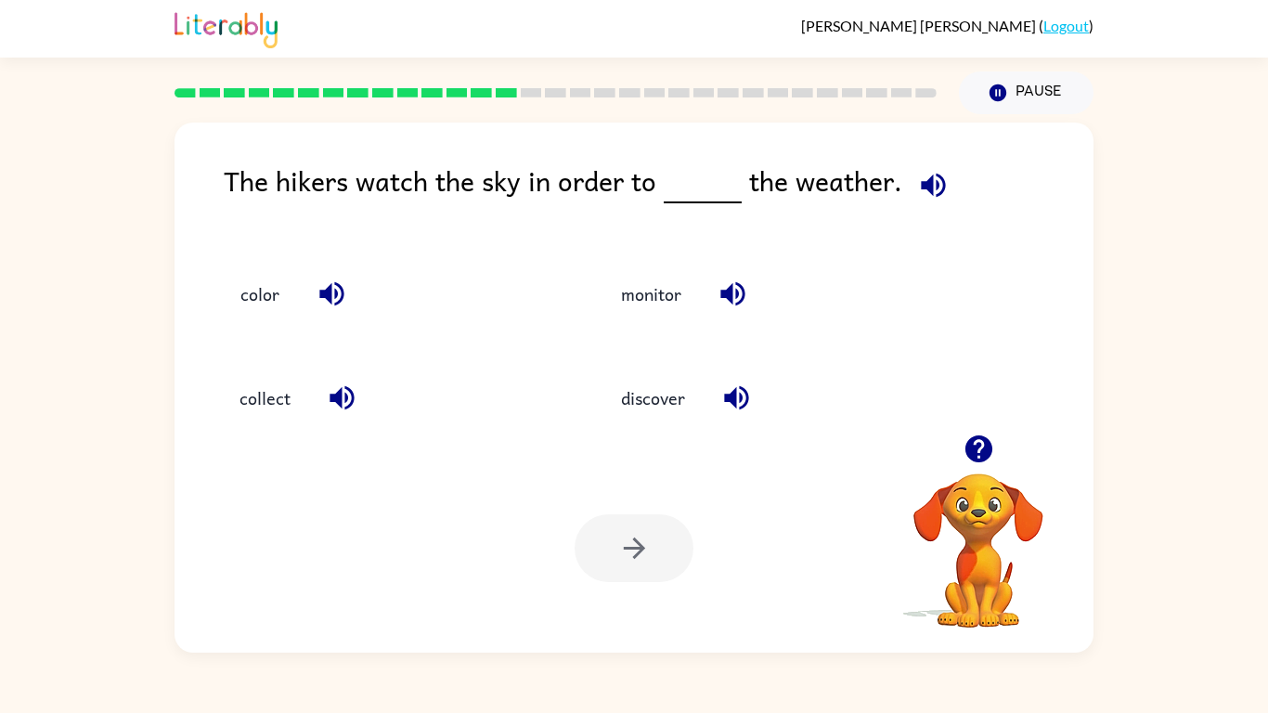
click at [921, 192] on icon "button" at bounding box center [933, 185] width 32 height 32
click at [630, 404] on button "discover" at bounding box center [652, 398] width 101 height 50
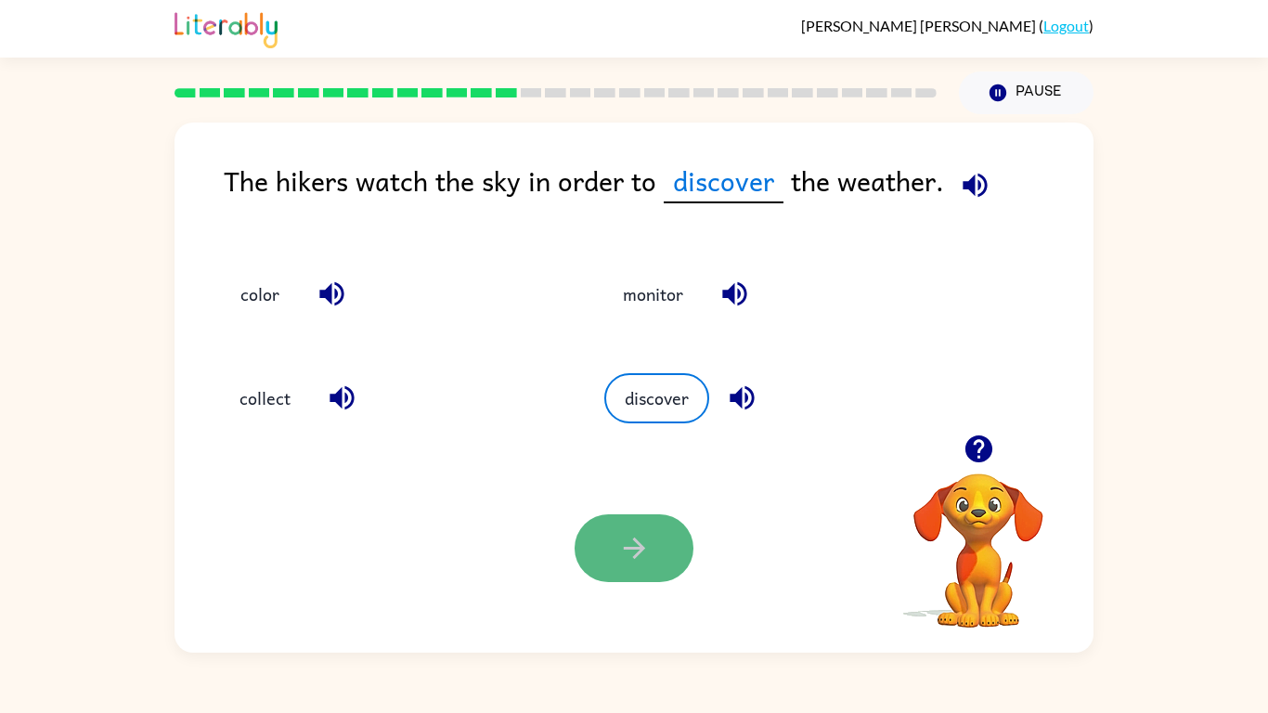
click at [610, 528] on button "button" at bounding box center [633, 548] width 119 height 68
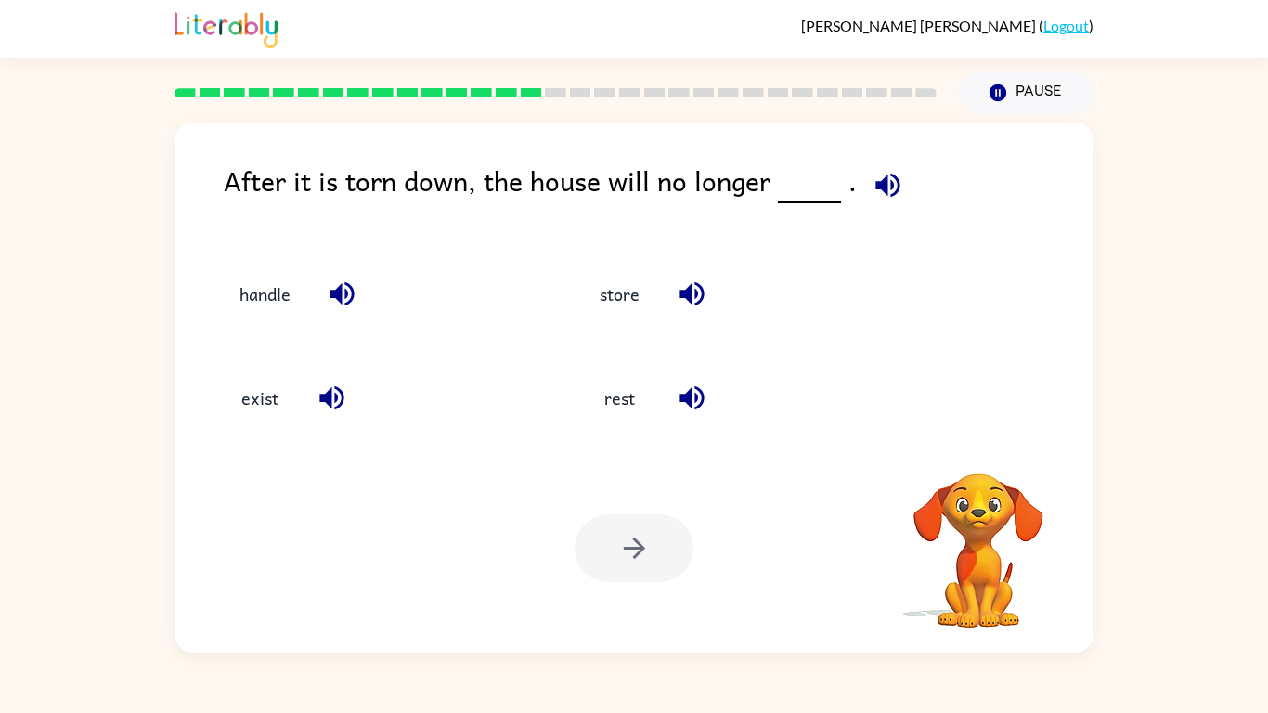
click at [889, 181] on icon "button" at bounding box center [887, 185] width 24 height 24
click at [329, 389] on icon "button" at bounding box center [331, 397] width 32 height 32
click at [594, 521] on div at bounding box center [633, 548] width 119 height 68
click at [227, 394] on button "exist" at bounding box center [260, 398] width 78 height 50
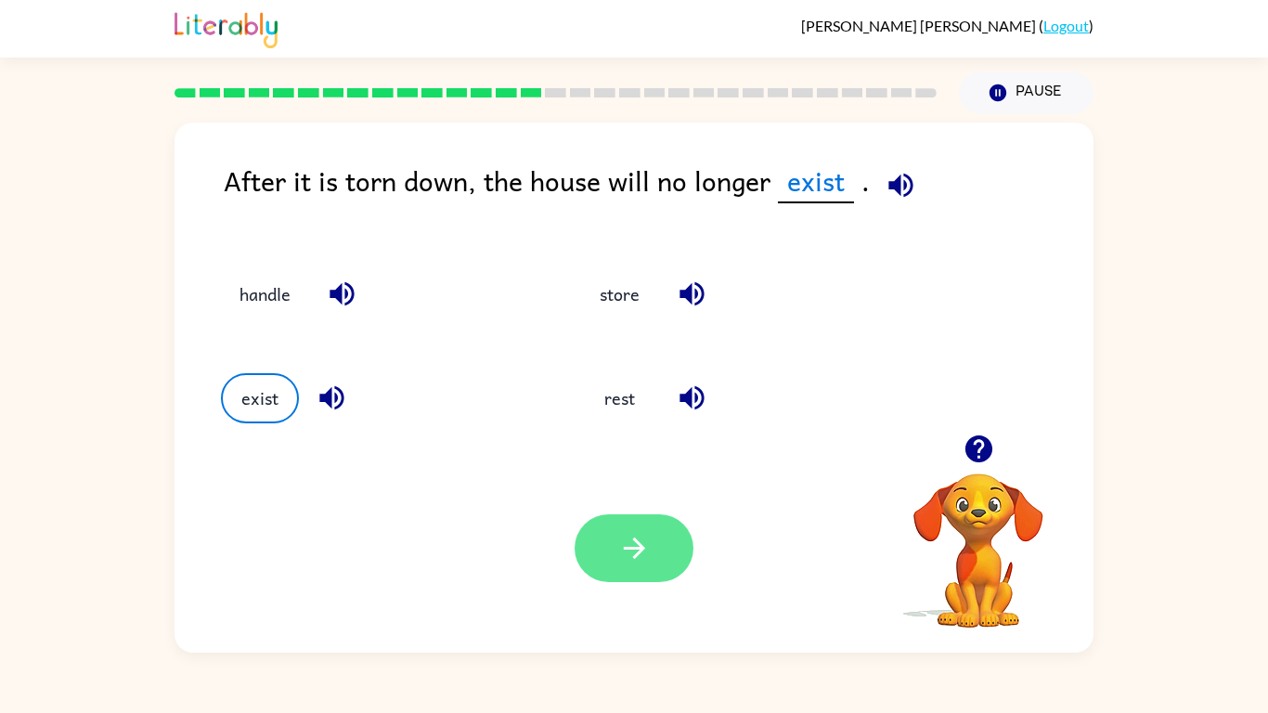
click at [629, 547] on icon "button" at bounding box center [633, 547] width 21 height 21
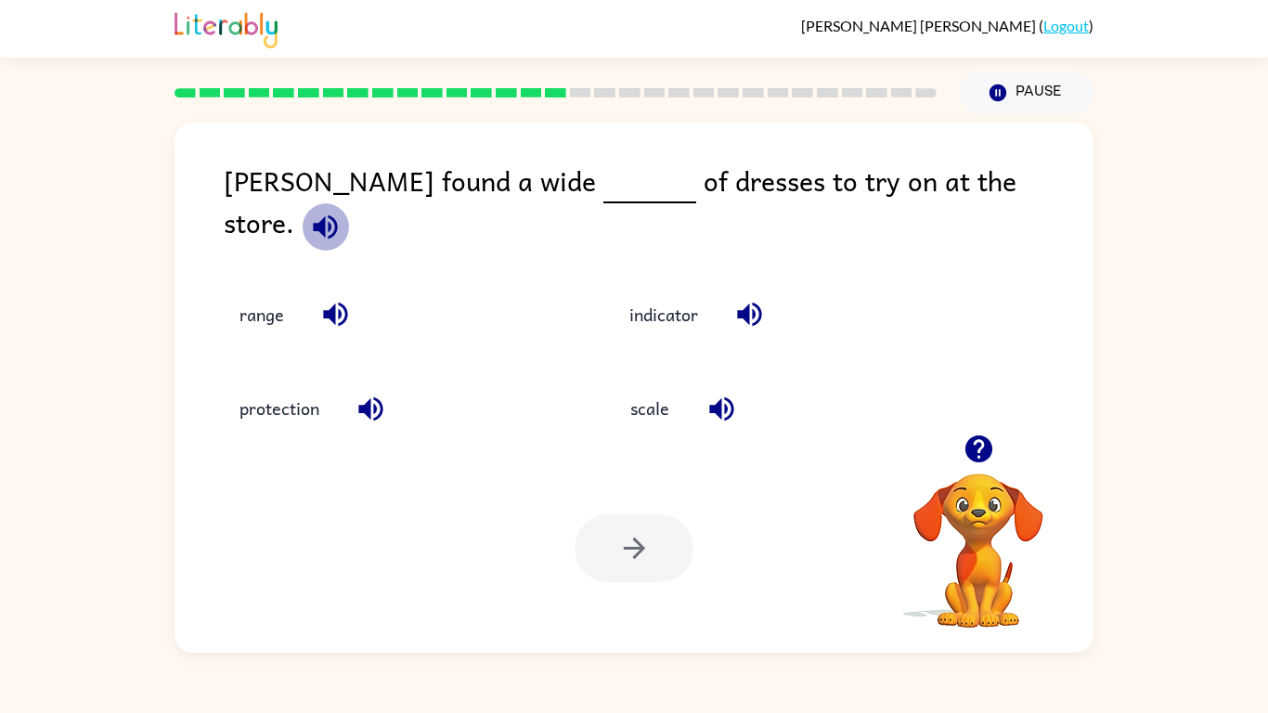
click at [337, 214] on icon "button" at bounding box center [325, 226] width 24 height 24
click at [651, 395] on button "scale" at bounding box center [650, 408] width 78 height 50
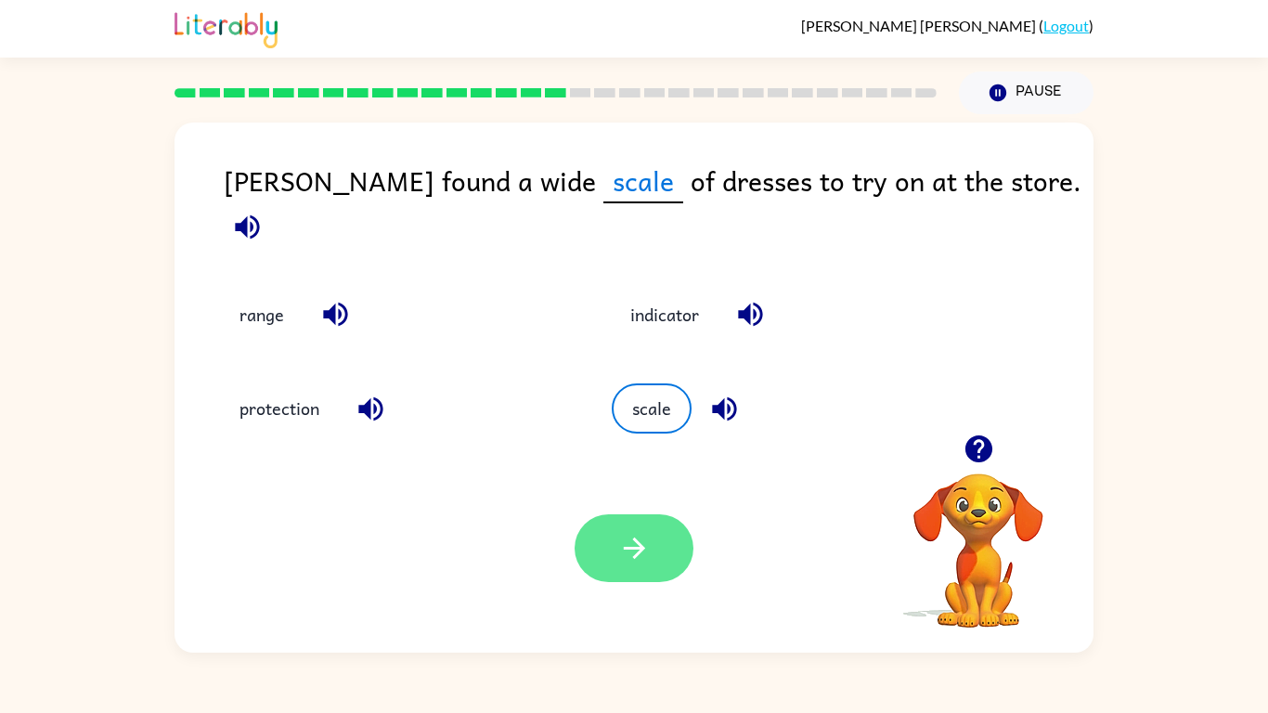
click at [612, 544] on button "button" at bounding box center [633, 548] width 119 height 68
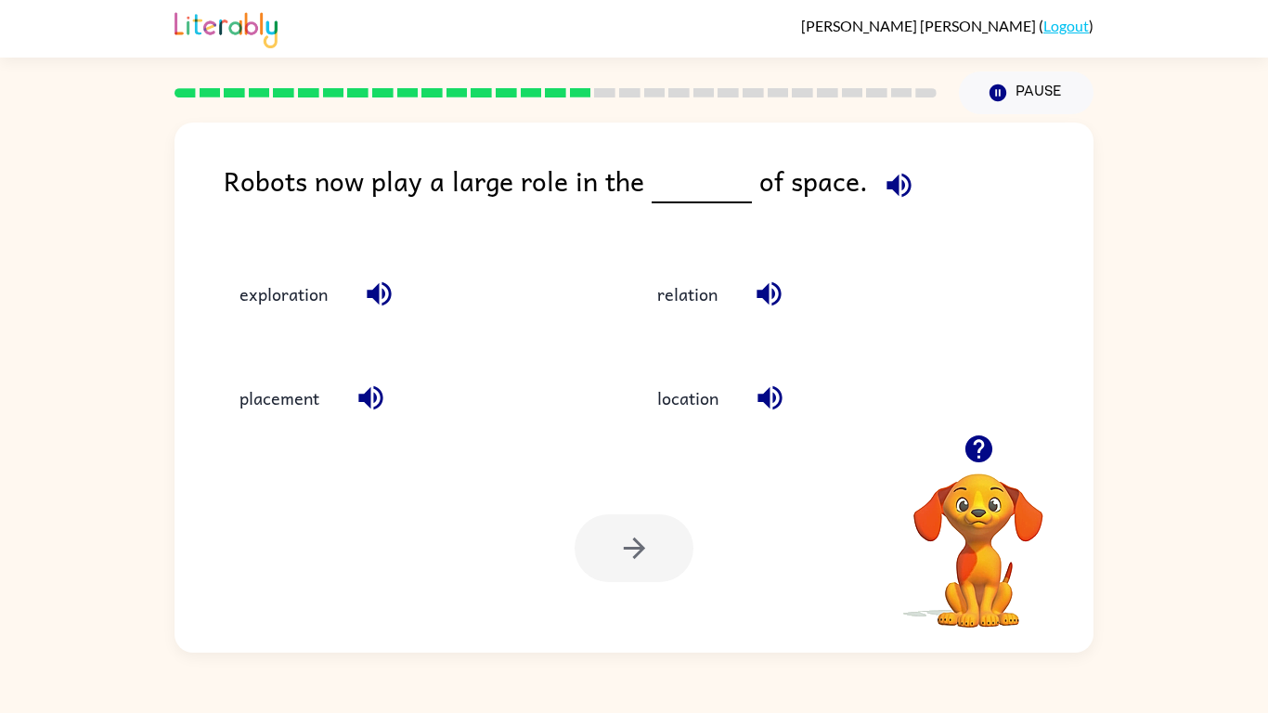
click at [887, 197] on icon "button" at bounding box center [898, 185] width 32 height 32
click at [882, 199] on icon "button" at bounding box center [898, 185] width 32 height 32
click at [299, 276] on button "exploration" at bounding box center [283, 293] width 125 height 50
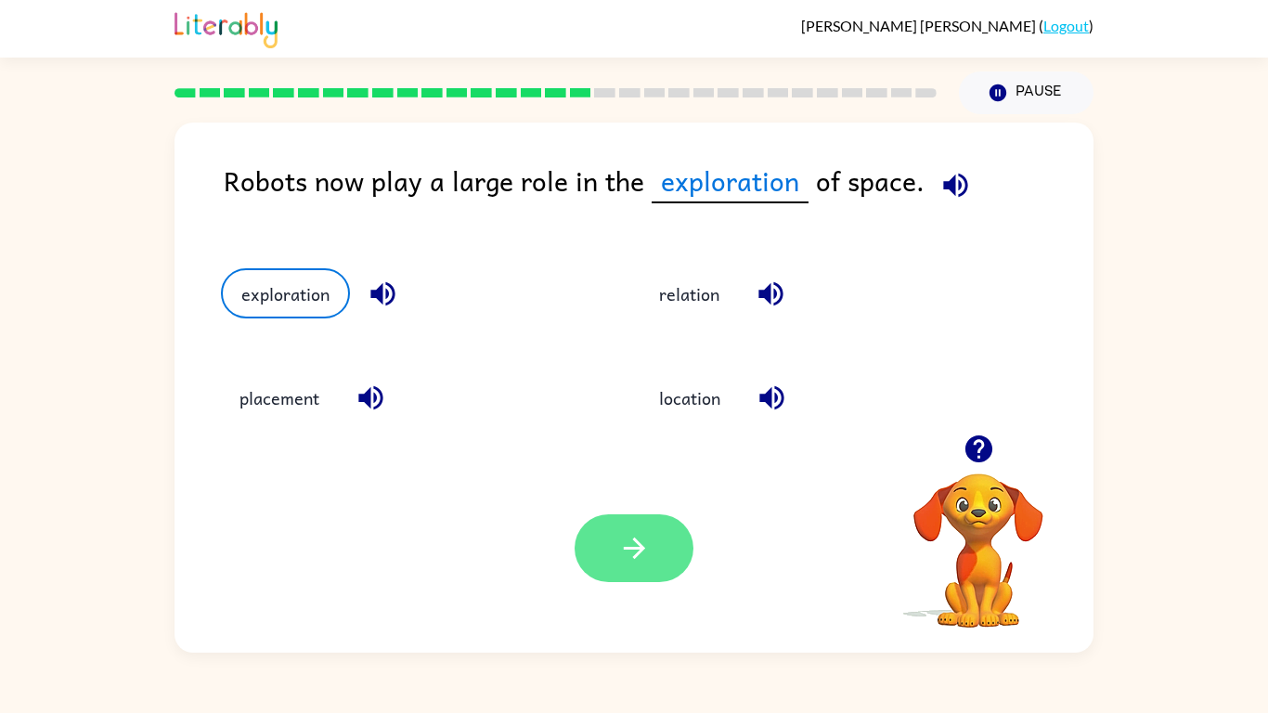
click at [605, 536] on button "button" at bounding box center [633, 548] width 119 height 68
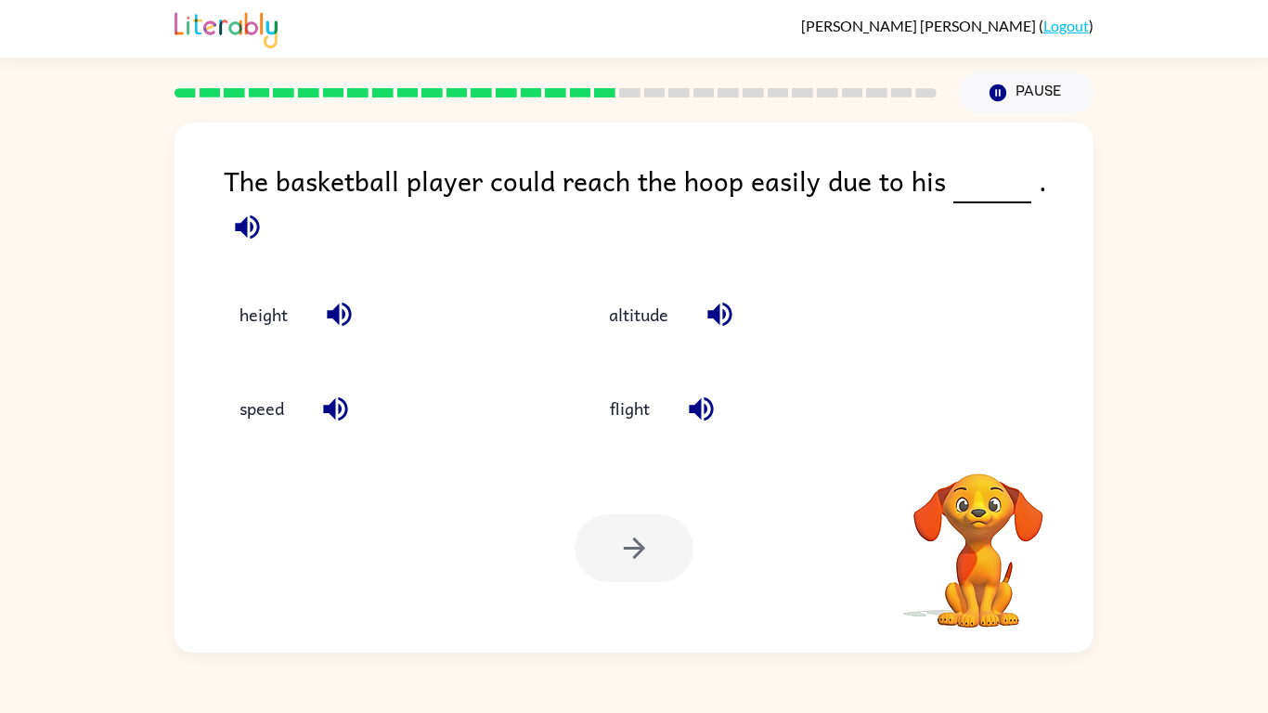
click at [264, 211] on icon "button" at bounding box center [247, 227] width 32 height 32
click at [647, 295] on button "altitude" at bounding box center [638, 315] width 97 height 50
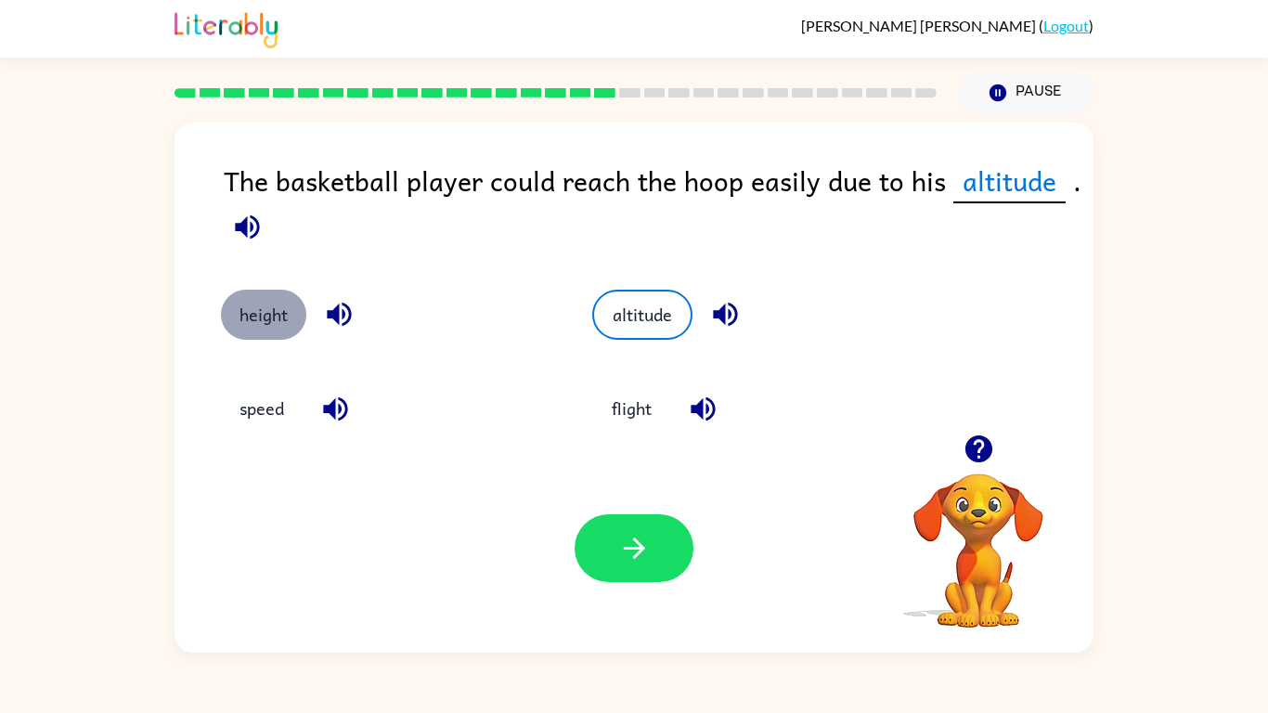
click at [276, 311] on button "height" at bounding box center [263, 315] width 85 height 50
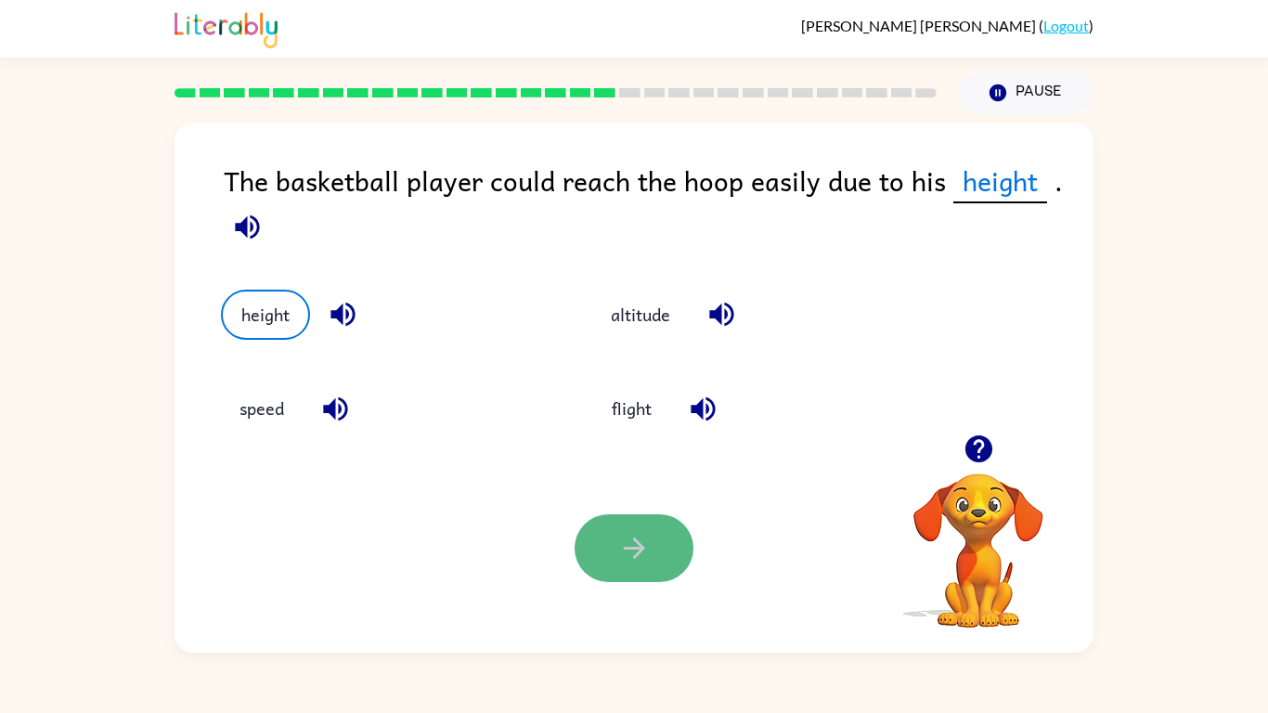
click at [661, 532] on button "button" at bounding box center [633, 548] width 119 height 68
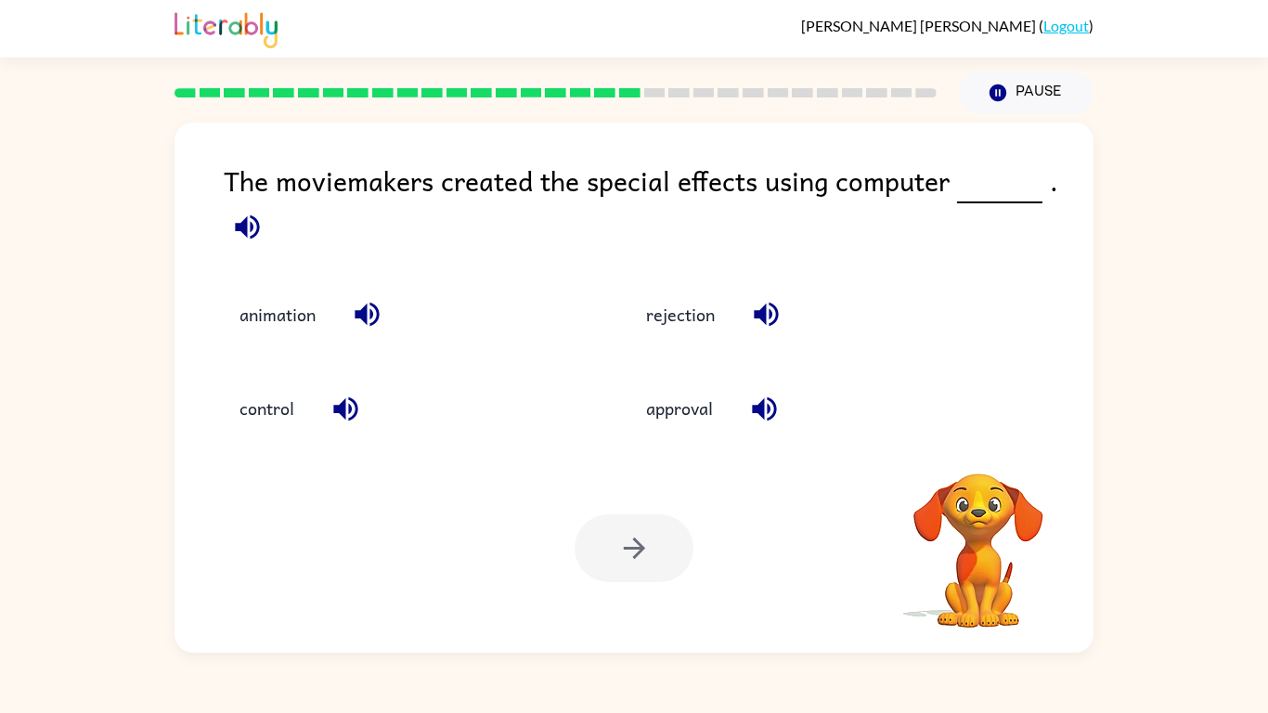
click at [240, 236] on icon "button" at bounding box center [247, 227] width 32 height 32
click at [292, 311] on button "animation" at bounding box center [277, 315] width 113 height 50
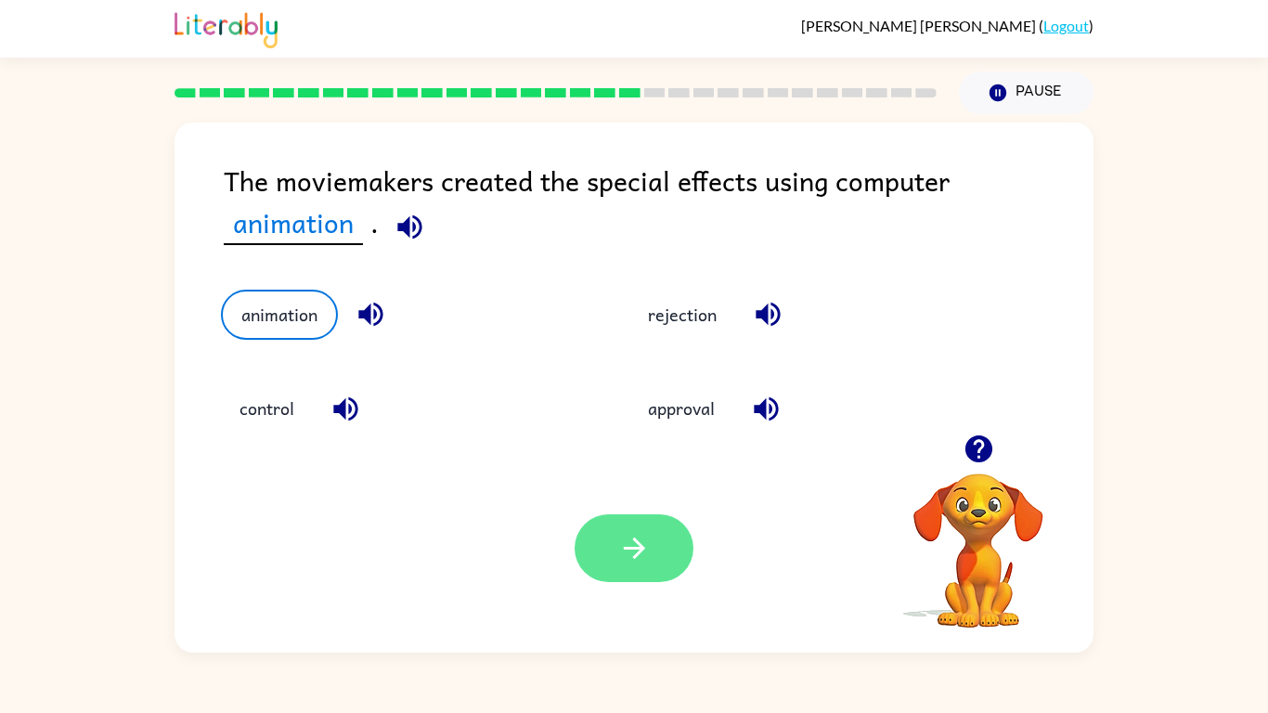
click at [590, 537] on button "button" at bounding box center [633, 548] width 119 height 68
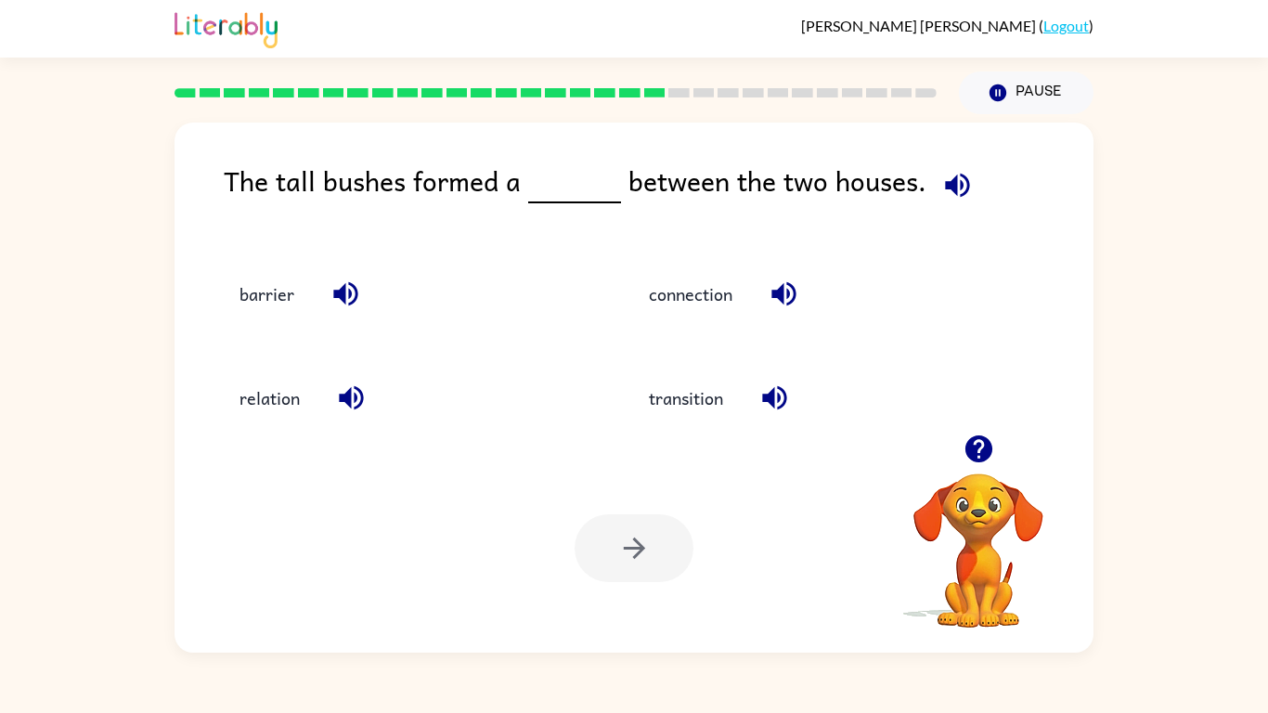
click at [949, 197] on icon "button" at bounding box center [957, 185] width 32 height 32
click at [290, 288] on button "barrier" at bounding box center [267, 293] width 92 height 50
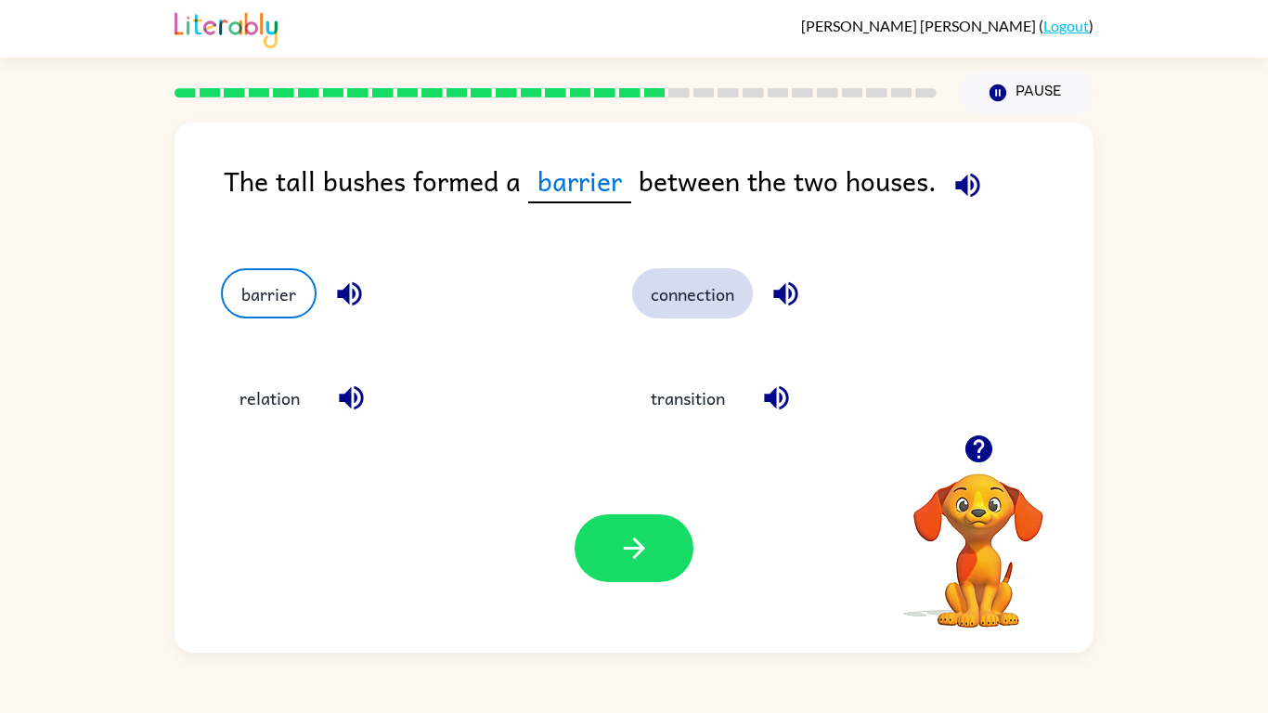
click at [683, 315] on button "connection" at bounding box center [692, 293] width 121 height 50
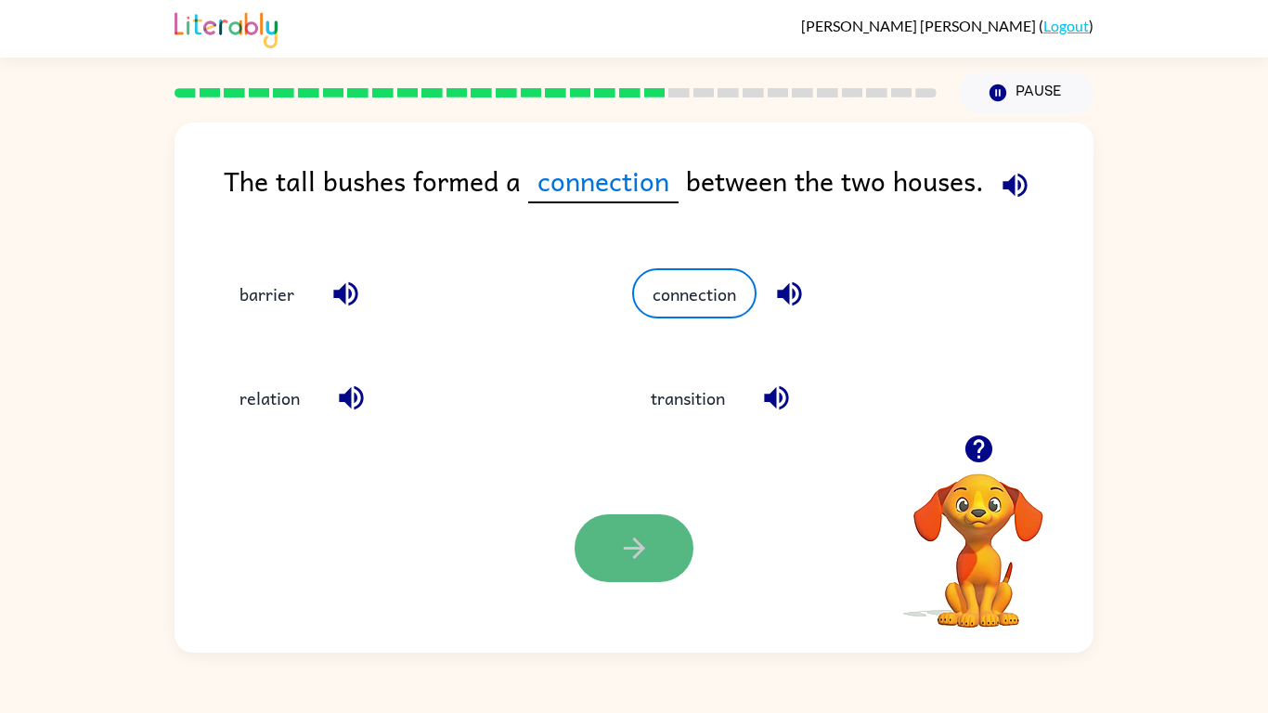
click at [639, 519] on button "button" at bounding box center [633, 548] width 119 height 68
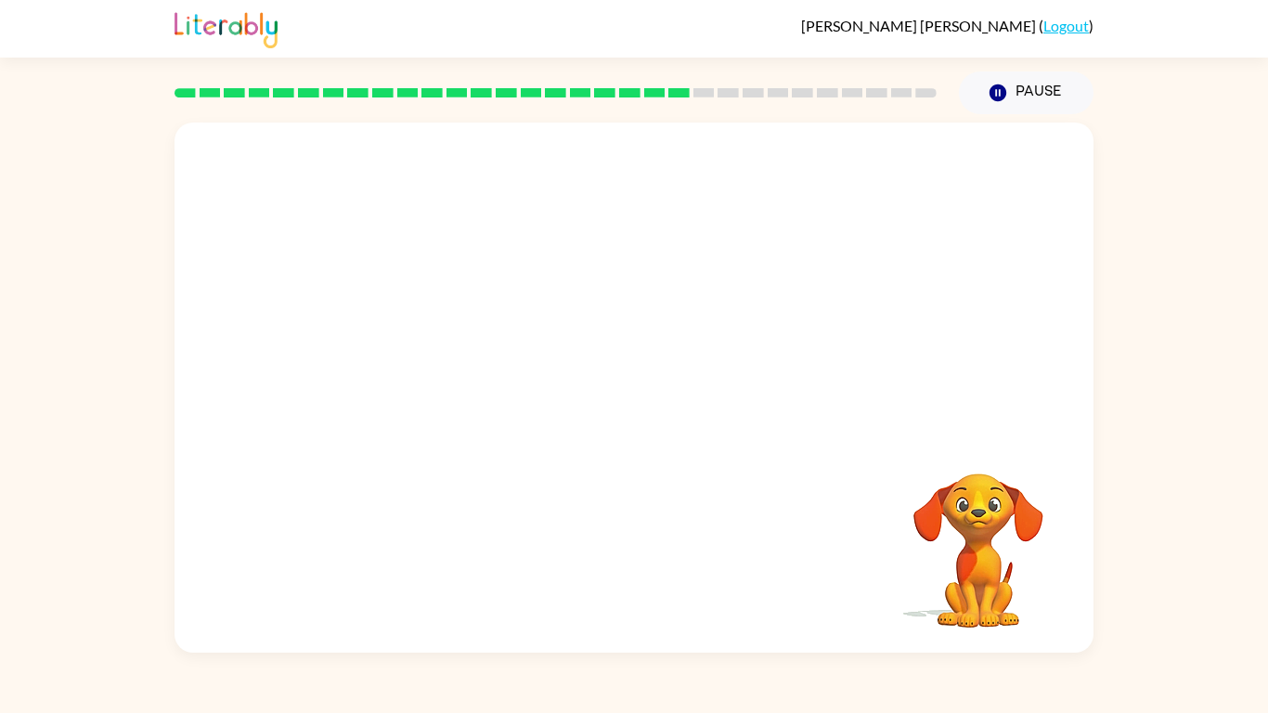
click at [470, 374] on video "Your browser must support playing .mp4 files to use Literably. Please try using…" at bounding box center [633, 278] width 919 height 312
click at [462, 373] on video "Your browser must support playing .mp4 files to use Literably. Please try using…" at bounding box center [633, 278] width 919 height 312
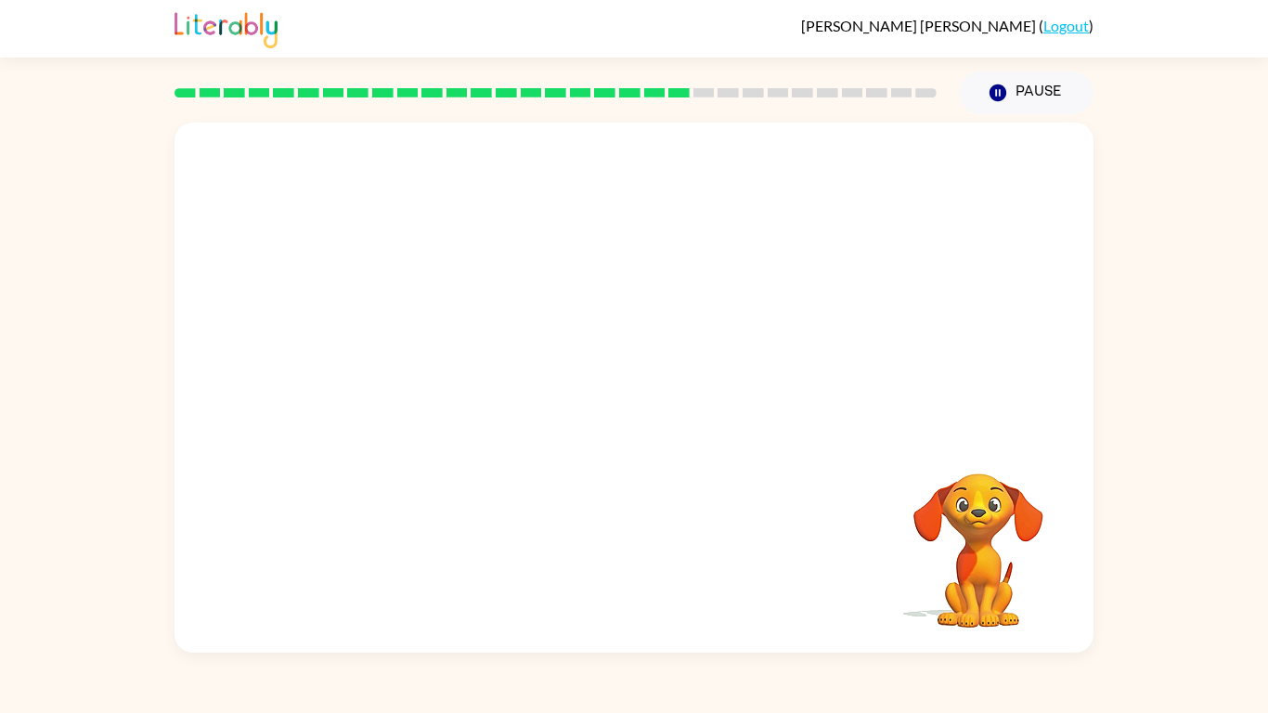
click at [462, 373] on video "Your browser must support playing .mp4 files to use Literably. Please try using…" at bounding box center [633, 278] width 919 height 312
click at [471, 381] on video "Your browser must support playing .mp4 files to use Literably. Please try using…" at bounding box center [633, 278] width 919 height 312
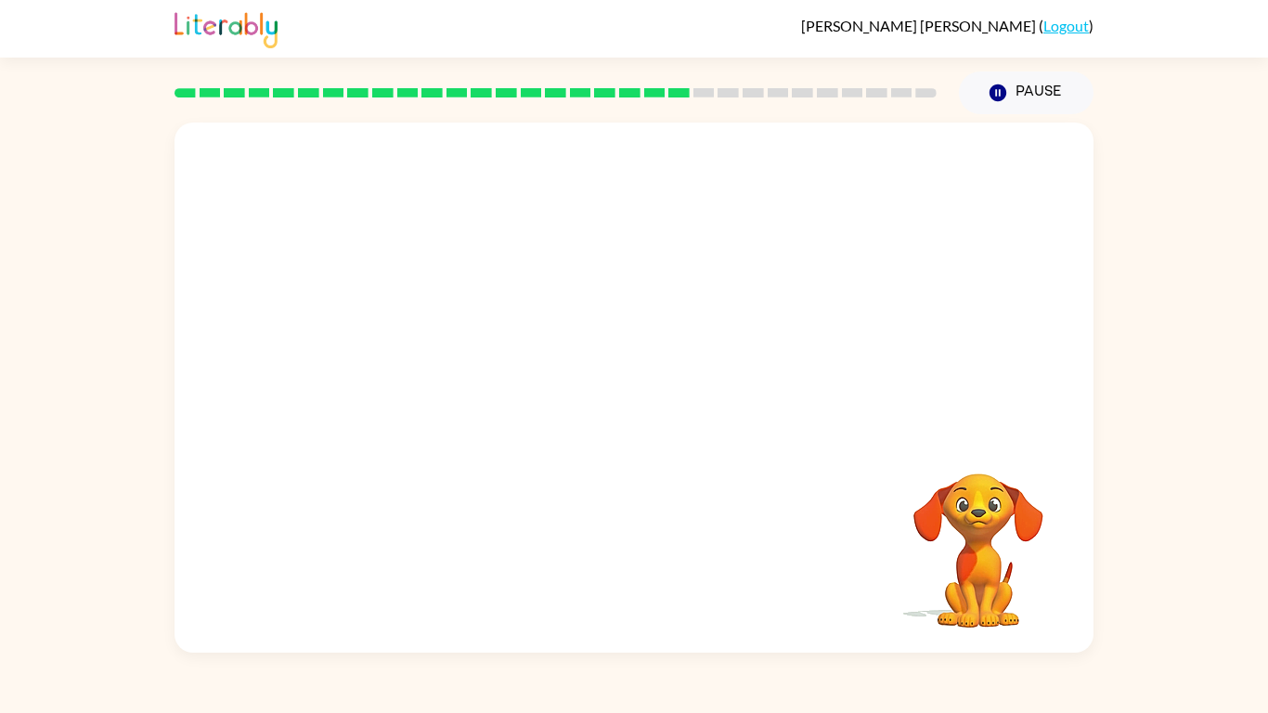
click at [471, 381] on video "Your browser must support playing .mp4 files to use Literably. Please try using…" at bounding box center [633, 278] width 919 height 312
click at [620, 405] on icon "button" at bounding box center [634, 396] width 32 height 32
click at [620, 405] on div at bounding box center [633, 397] width 119 height 68
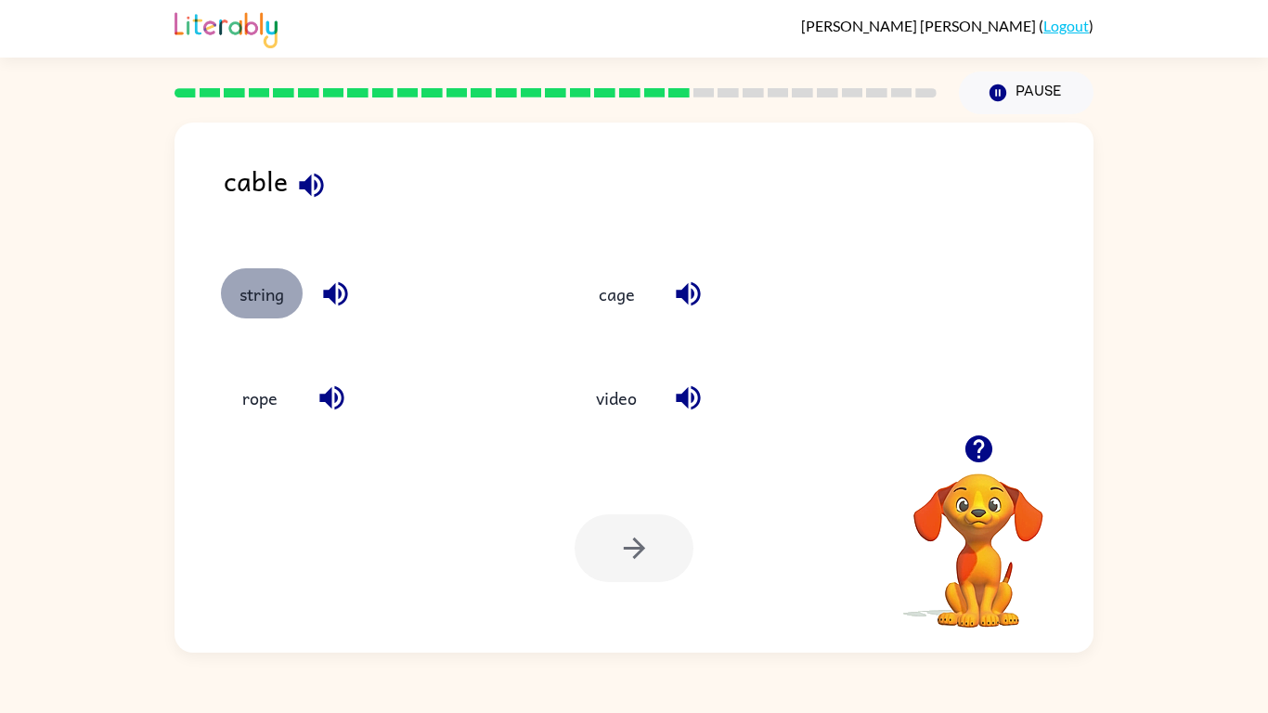
click at [232, 290] on button "string" at bounding box center [262, 293] width 82 height 50
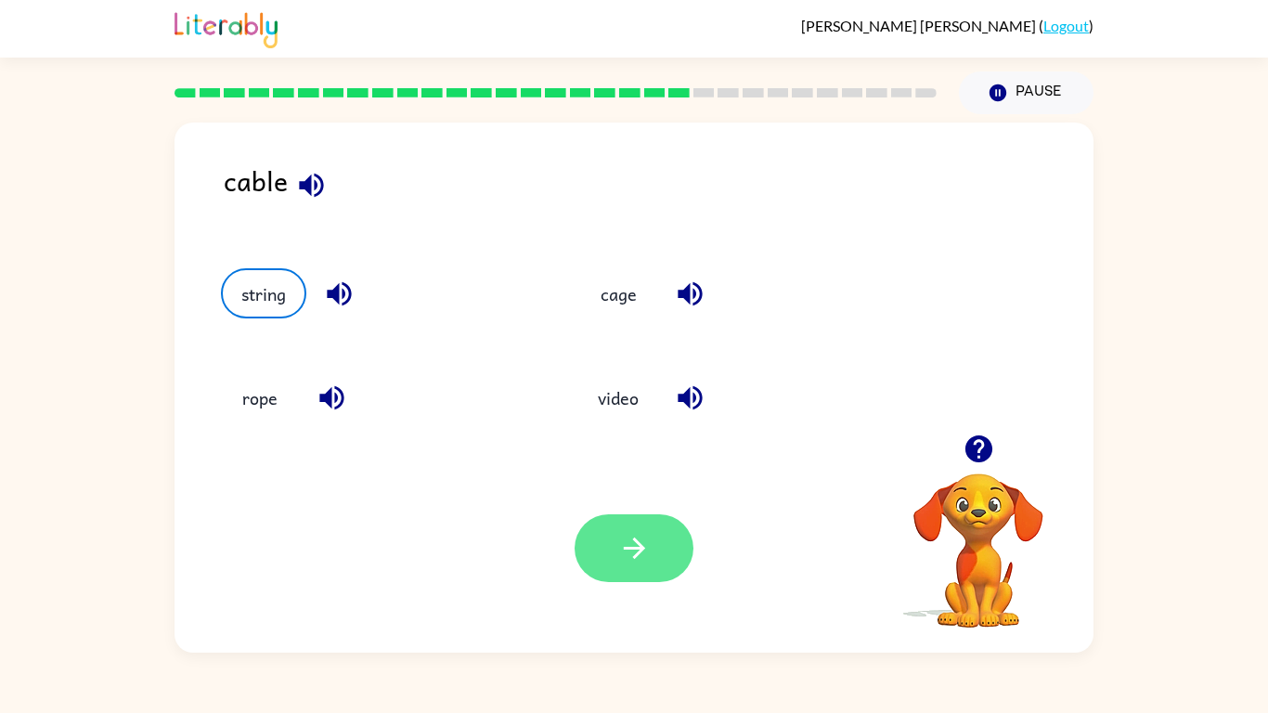
click at [615, 560] on button "button" at bounding box center [633, 548] width 119 height 68
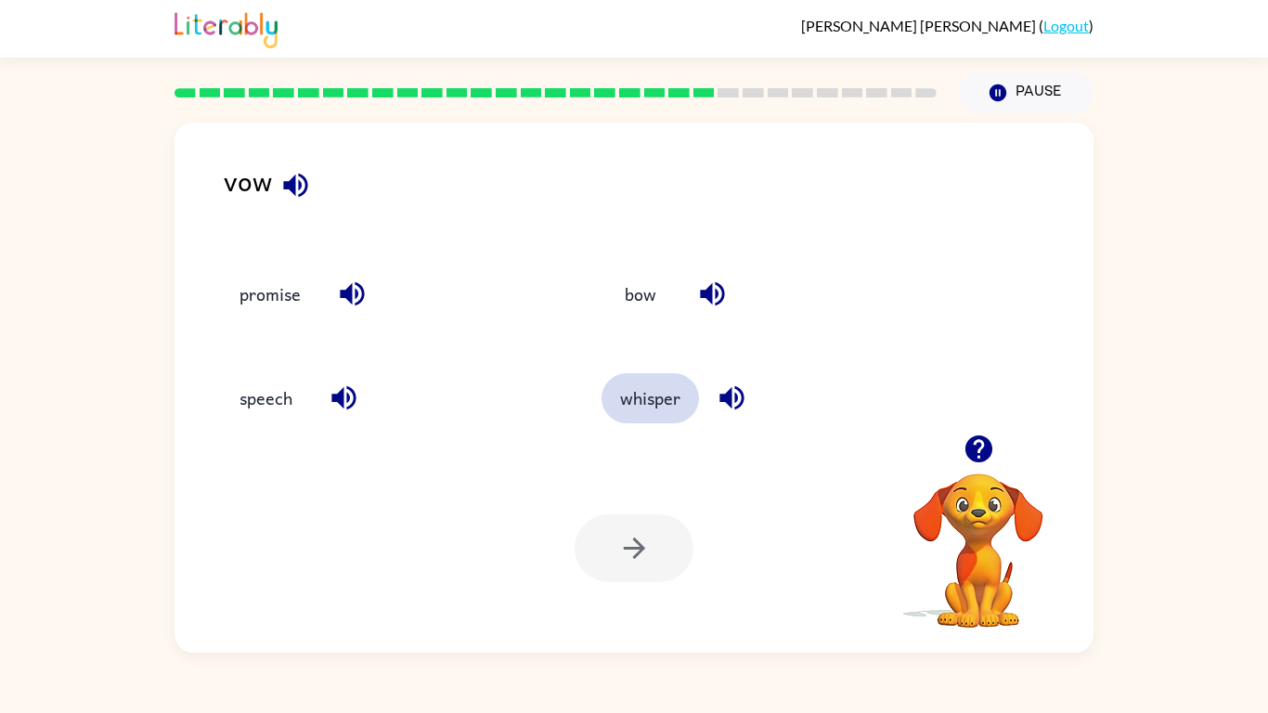
click at [654, 392] on button "whisper" at bounding box center [649, 398] width 97 height 50
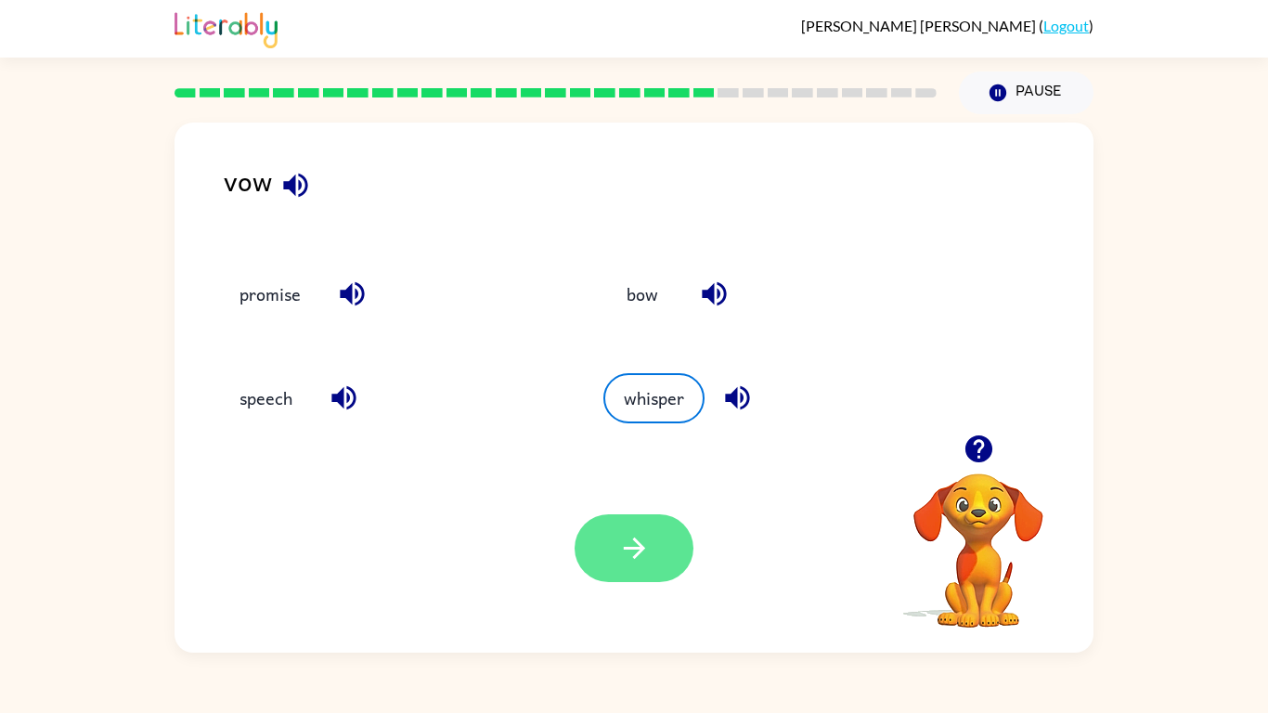
click at [635, 535] on icon "button" at bounding box center [634, 548] width 32 height 32
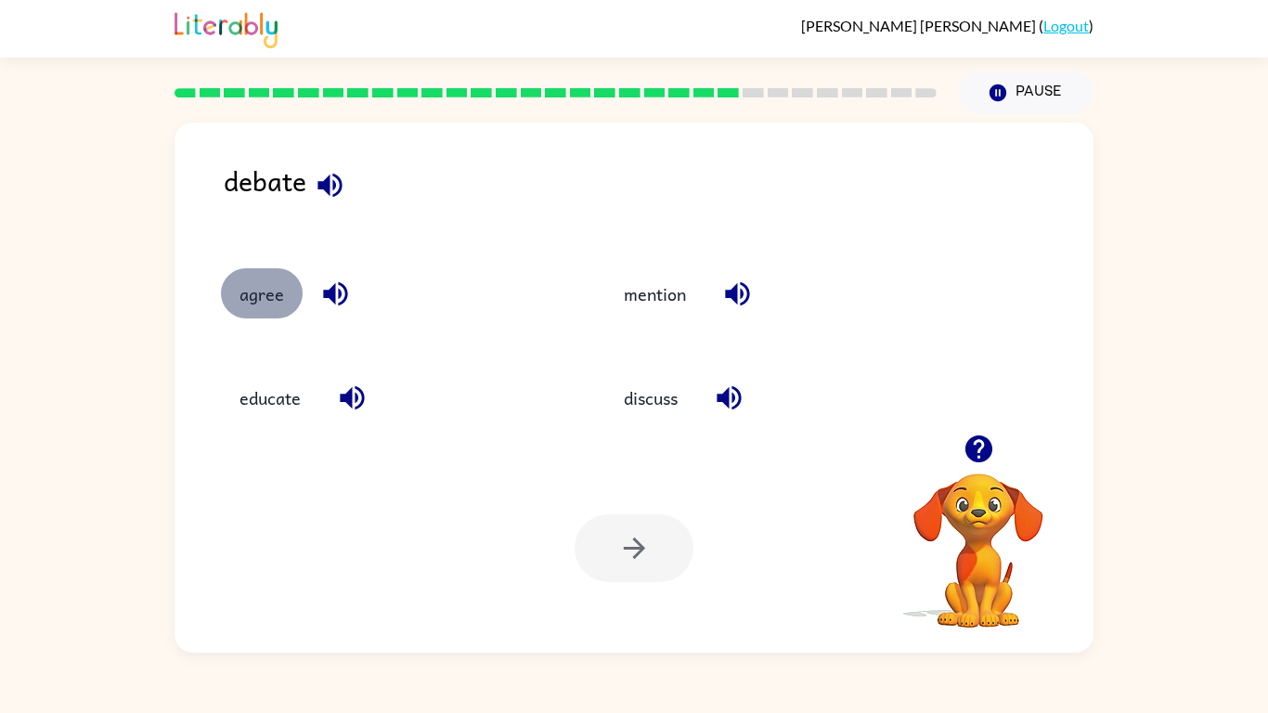
click at [272, 303] on button "agree" at bounding box center [262, 293] width 82 height 50
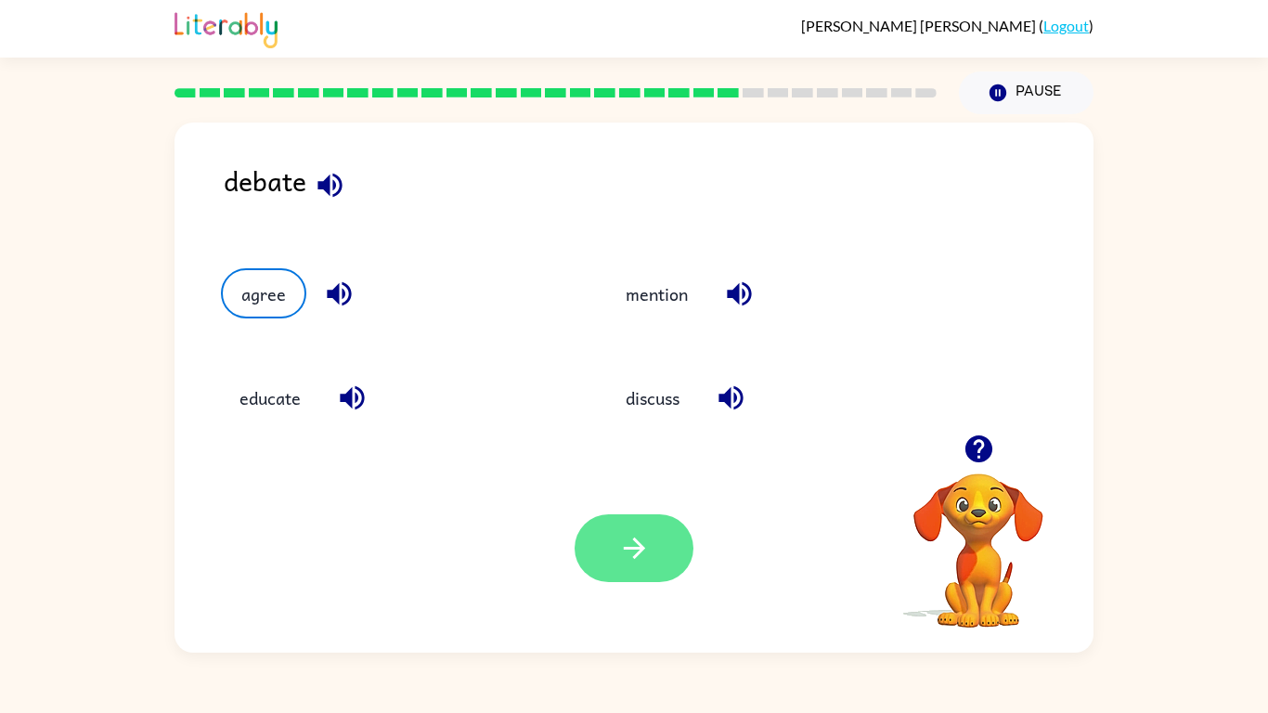
click at [648, 552] on icon "button" at bounding box center [634, 548] width 32 height 32
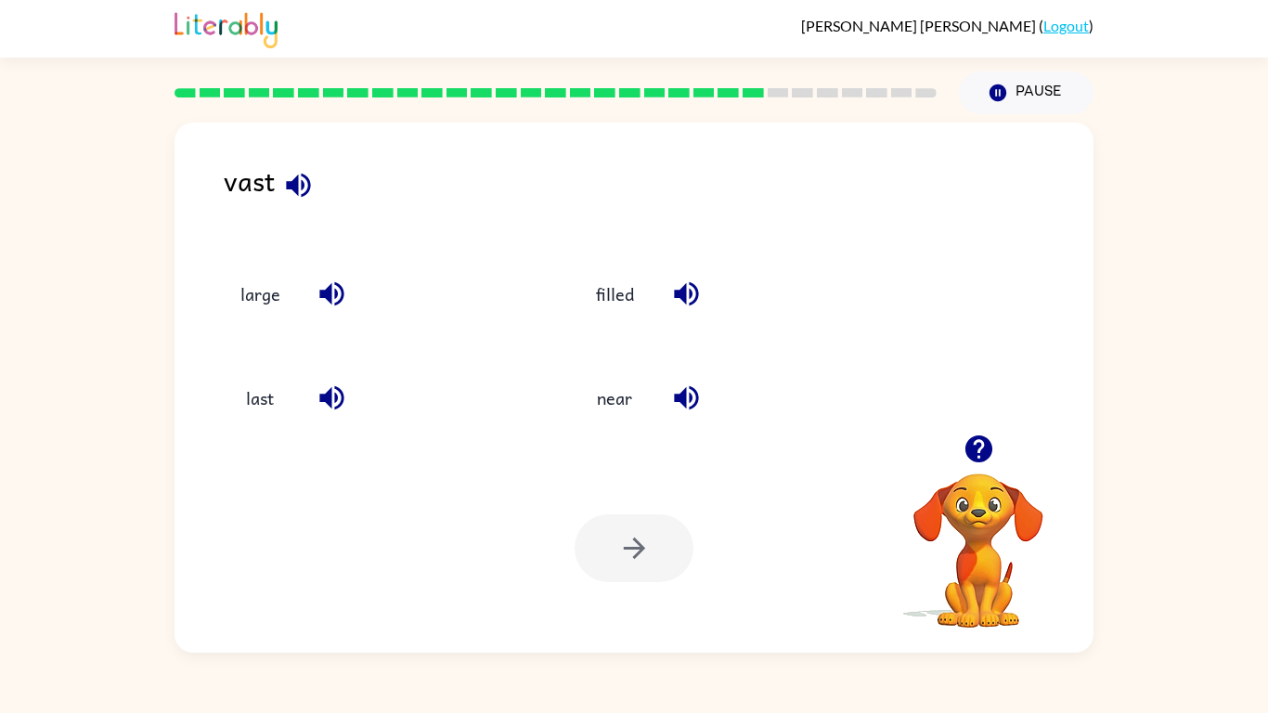
click at [324, 191] on div "vast" at bounding box center [658, 195] width 869 height 71
click at [307, 188] on icon "button" at bounding box center [298, 185] width 24 height 24
click at [617, 405] on button "near" at bounding box center [614, 398] width 78 height 50
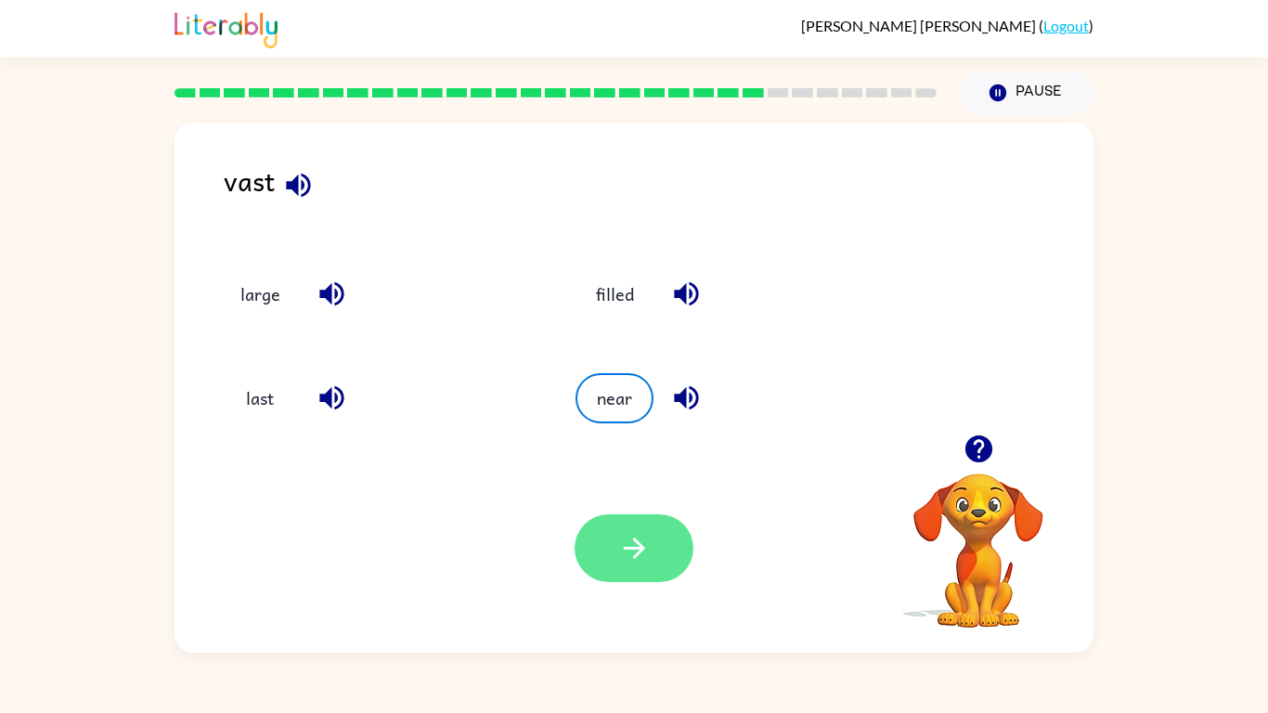
click at [644, 569] on button "button" at bounding box center [633, 548] width 119 height 68
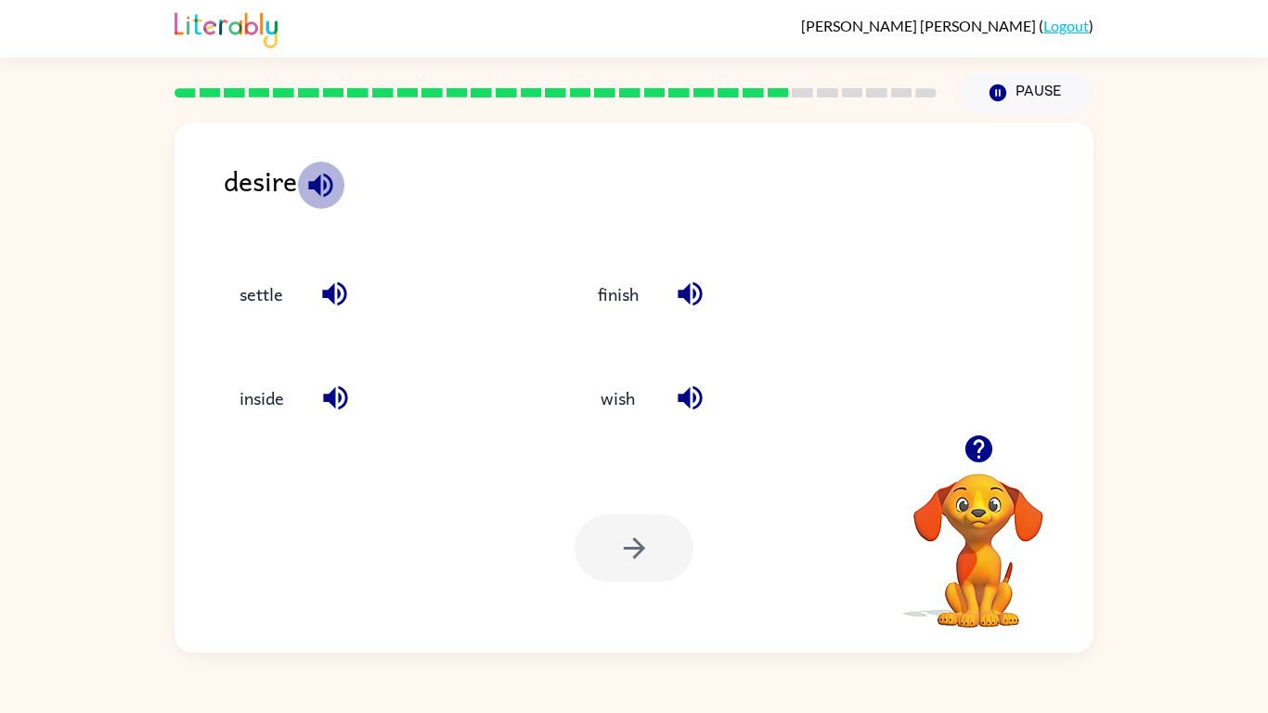
click at [331, 186] on icon "button" at bounding box center [320, 185] width 24 height 24
click at [284, 393] on button "inside" at bounding box center [262, 398] width 82 height 50
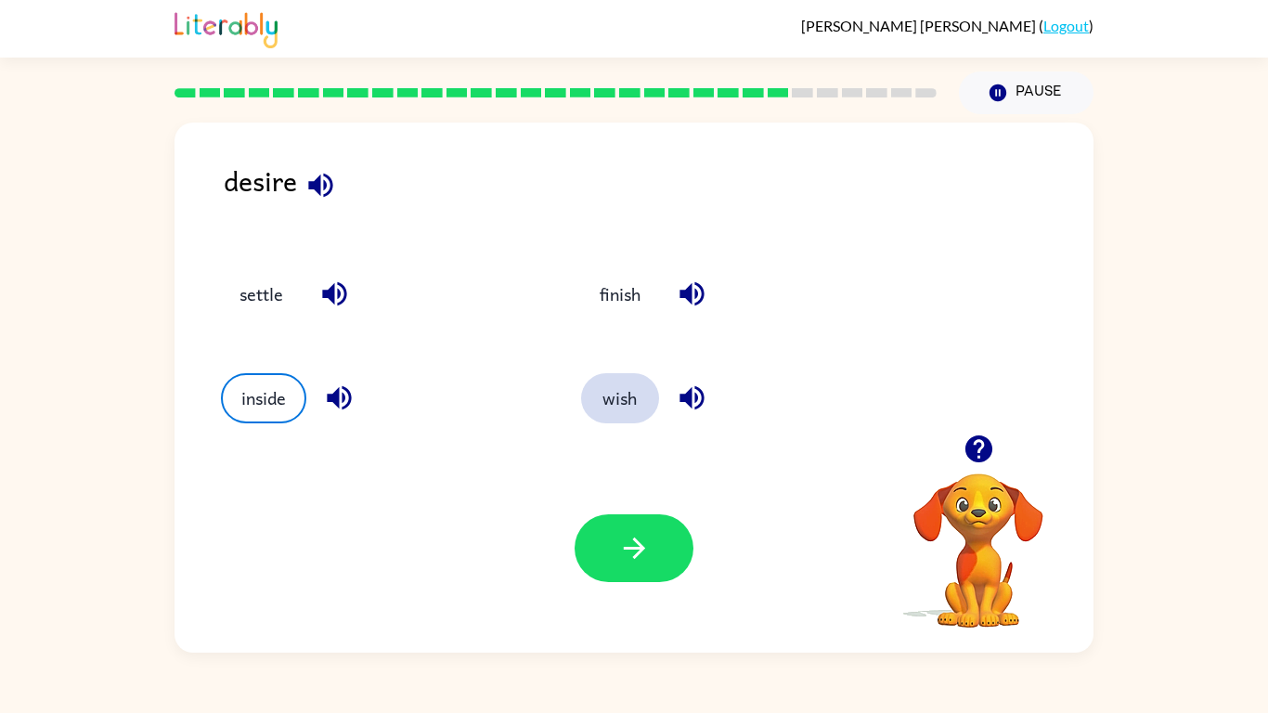
click at [612, 406] on button "wish" at bounding box center [620, 398] width 78 height 50
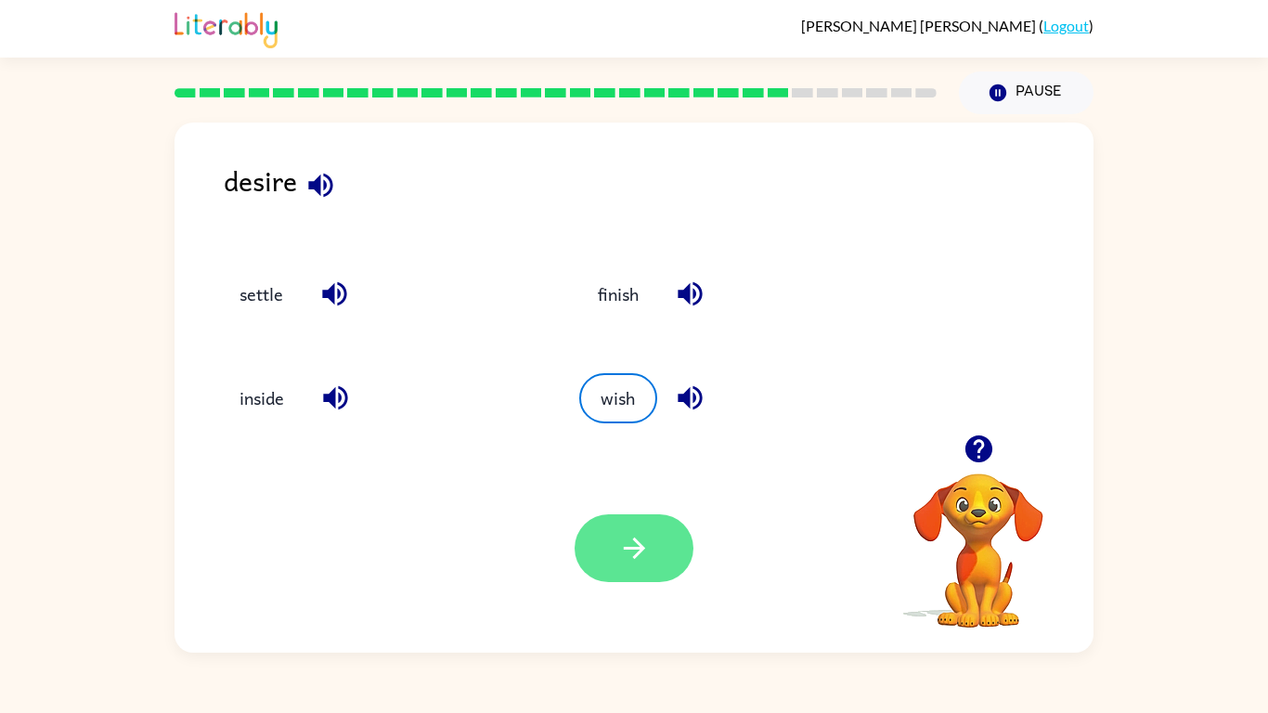
click at [623, 543] on icon "button" at bounding box center [634, 548] width 32 height 32
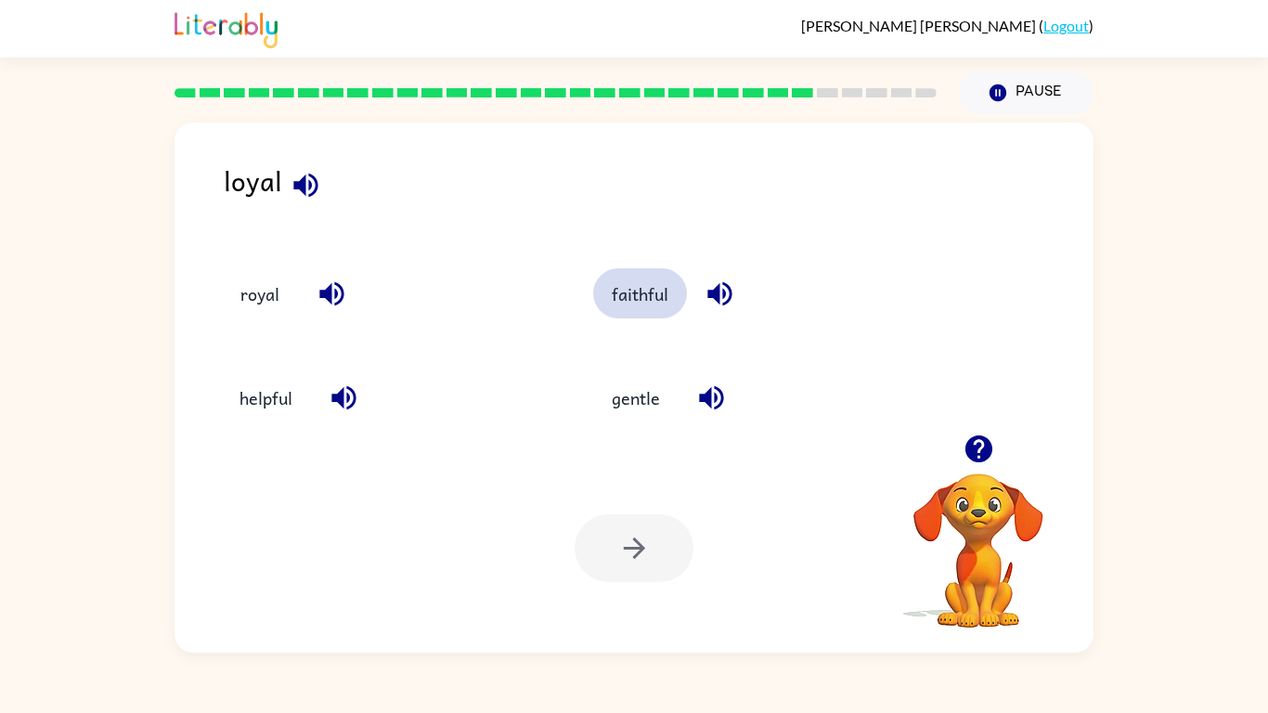
click at [636, 310] on button "faithful" at bounding box center [640, 293] width 94 height 50
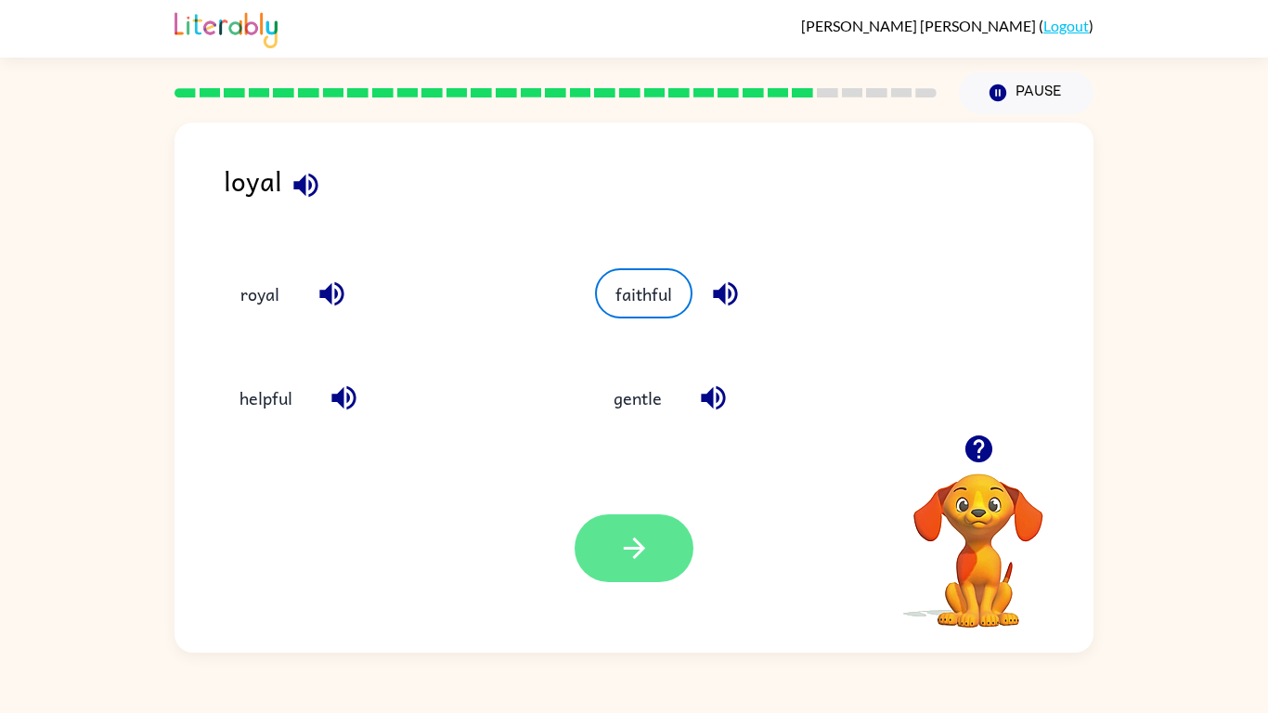
click at [608, 572] on button "button" at bounding box center [633, 548] width 119 height 68
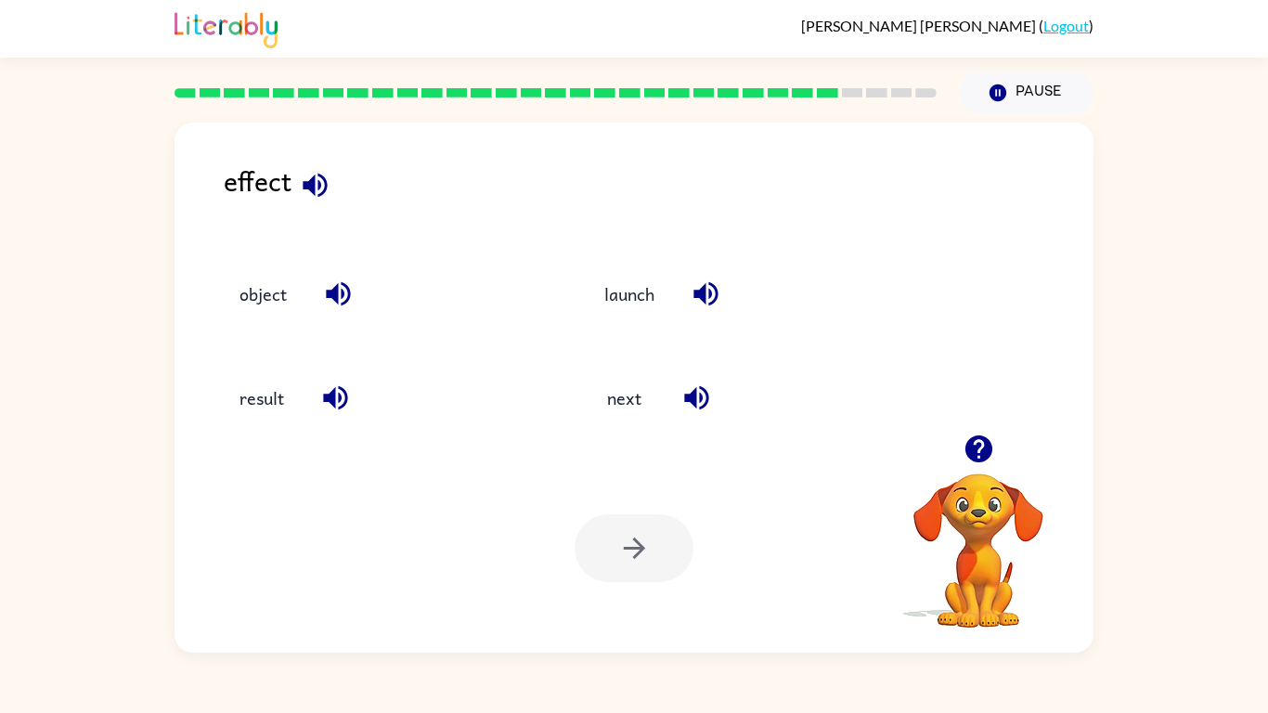
click at [309, 175] on icon "button" at bounding box center [315, 185] width 32 height 32
click at [273, 304] on button "object" at bounding box center [263, 293] width 84 height 50
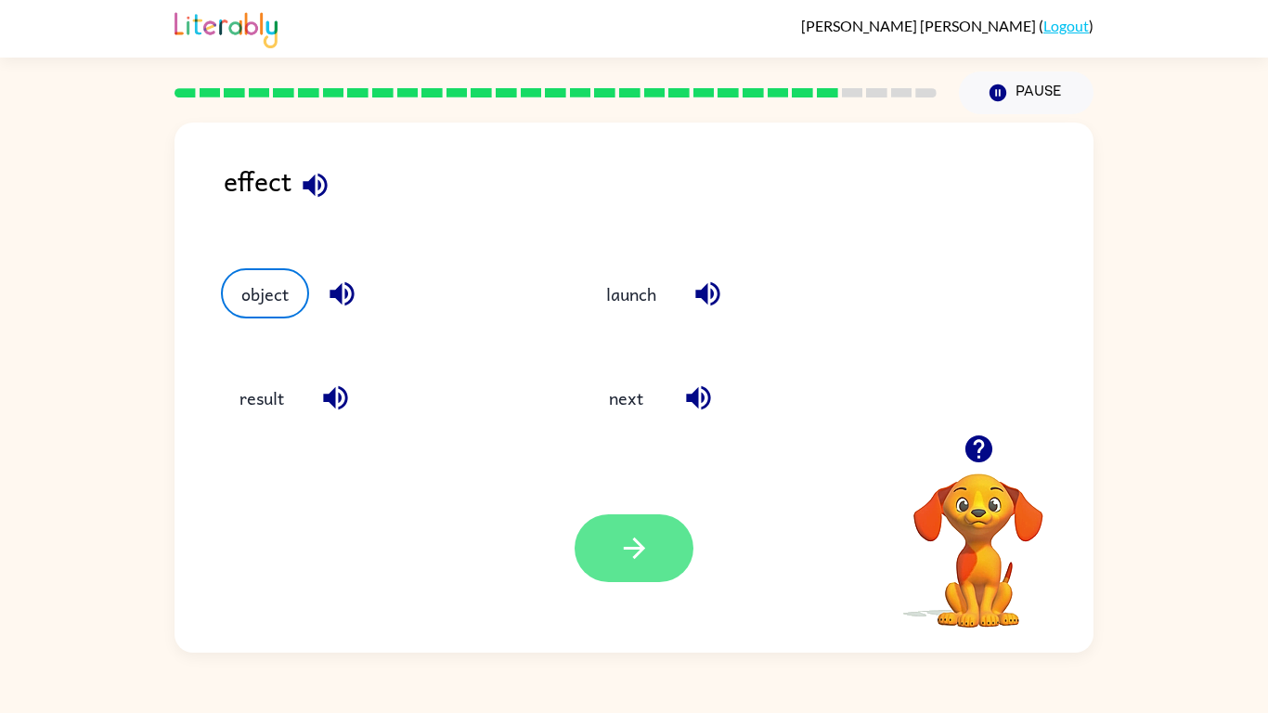
click at [674, 550] on button "button" at bounding box center [633, 548] width 119 height 68
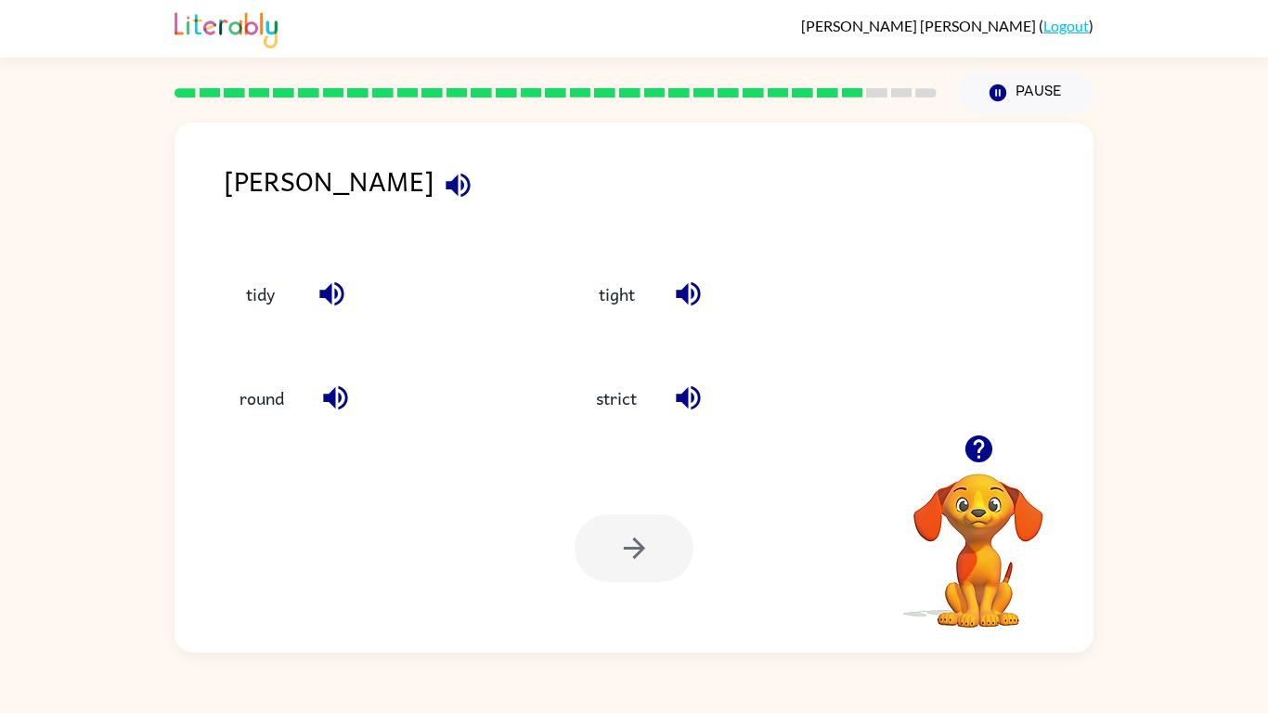
click at [674, 550] on div at bounding box center [633, 548] width 119 height 68
click at [434, 181] on button "button" at bounding box center [457, 184] width 47 height 47
click at [636, 398] on button "strict" at bounding box center [616, 398] width 78 height 50
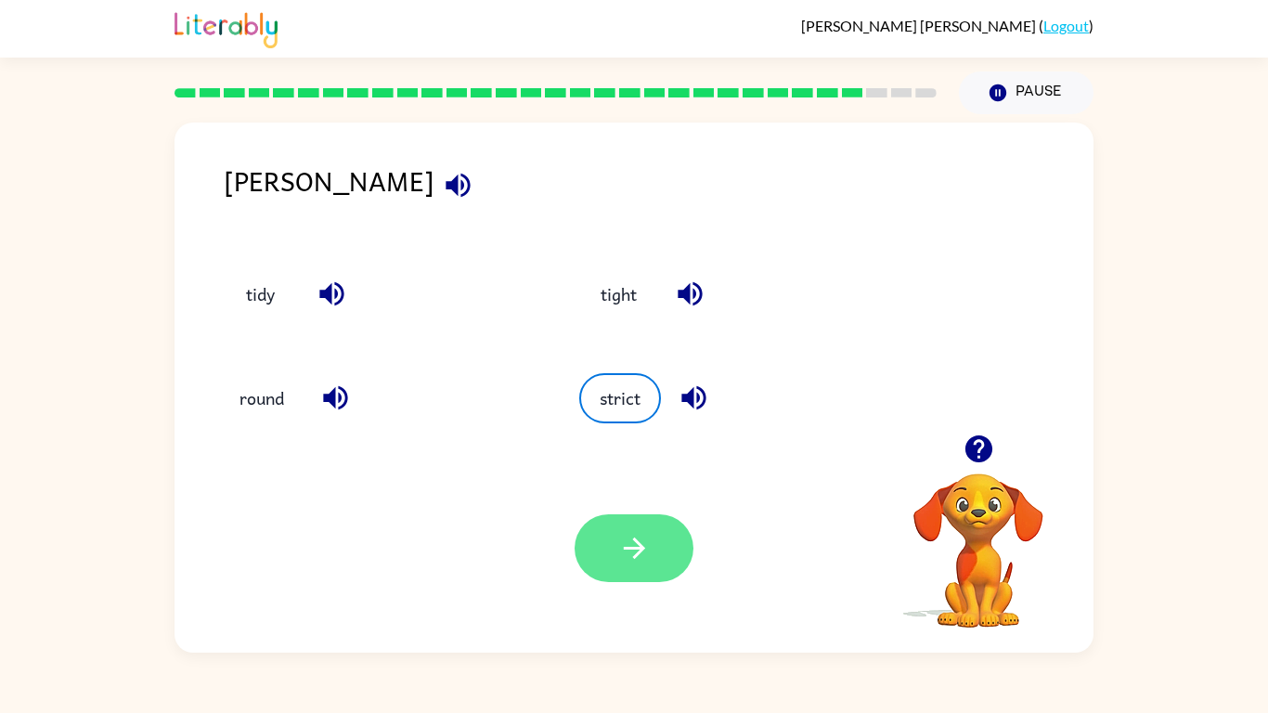
click at [661, 560] on button "button" at bounding box center [633, 548] width 119 height 68
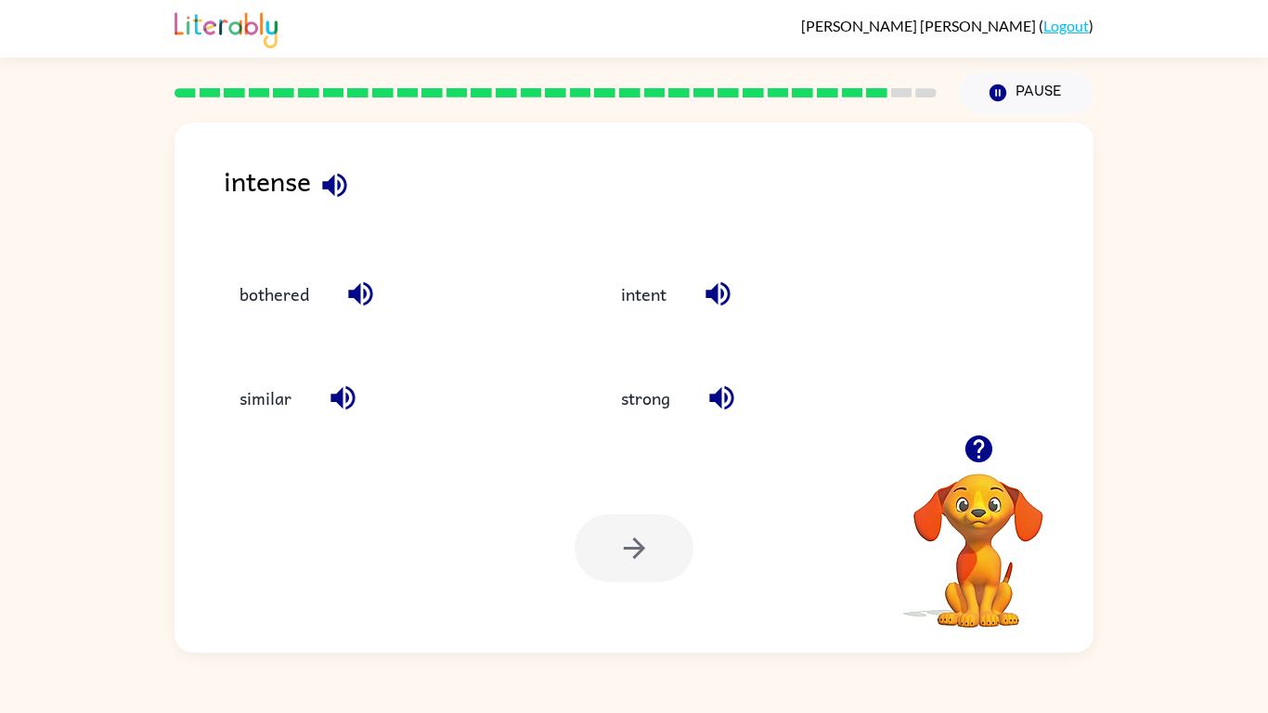
click at [345, 177] on icon "button" at bounding box center [334, 185] width 24 height 24
click at [640, 388] on button "strong" at bounding box center [645, 398] width 86 height 50
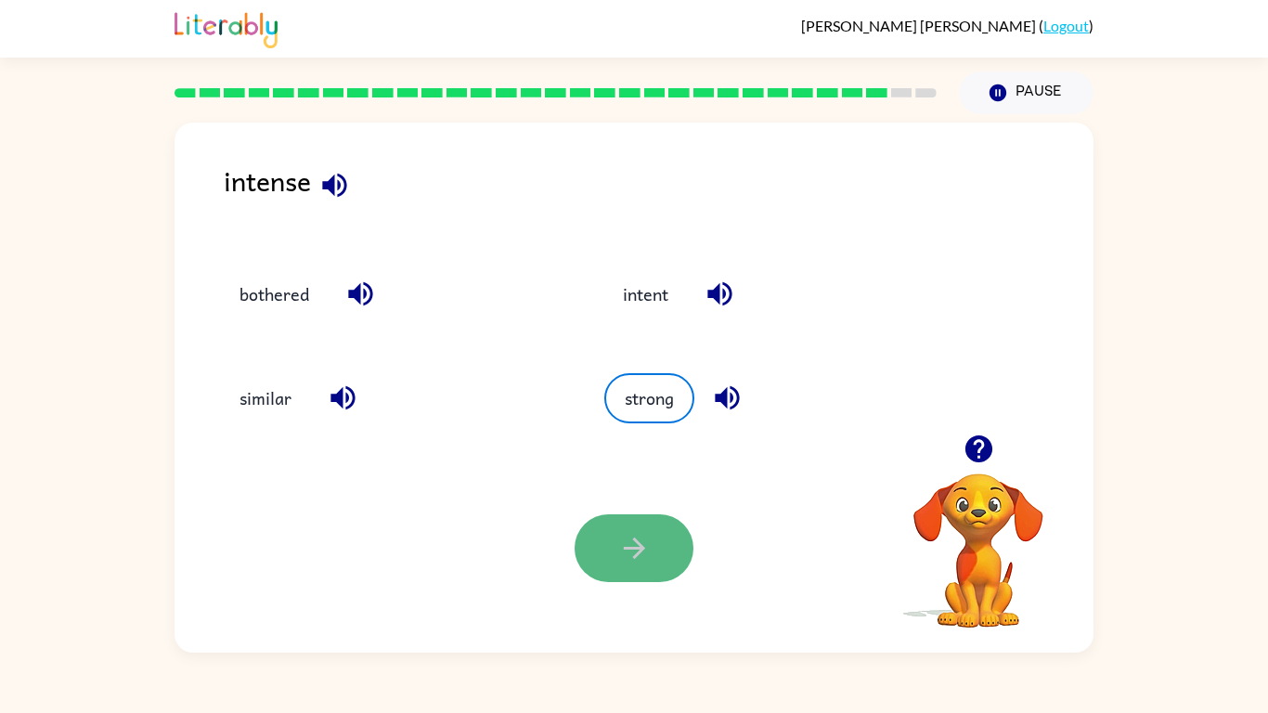
click at [609, 562] on button "button" at bounding box center [633, 548] width 119 height 68
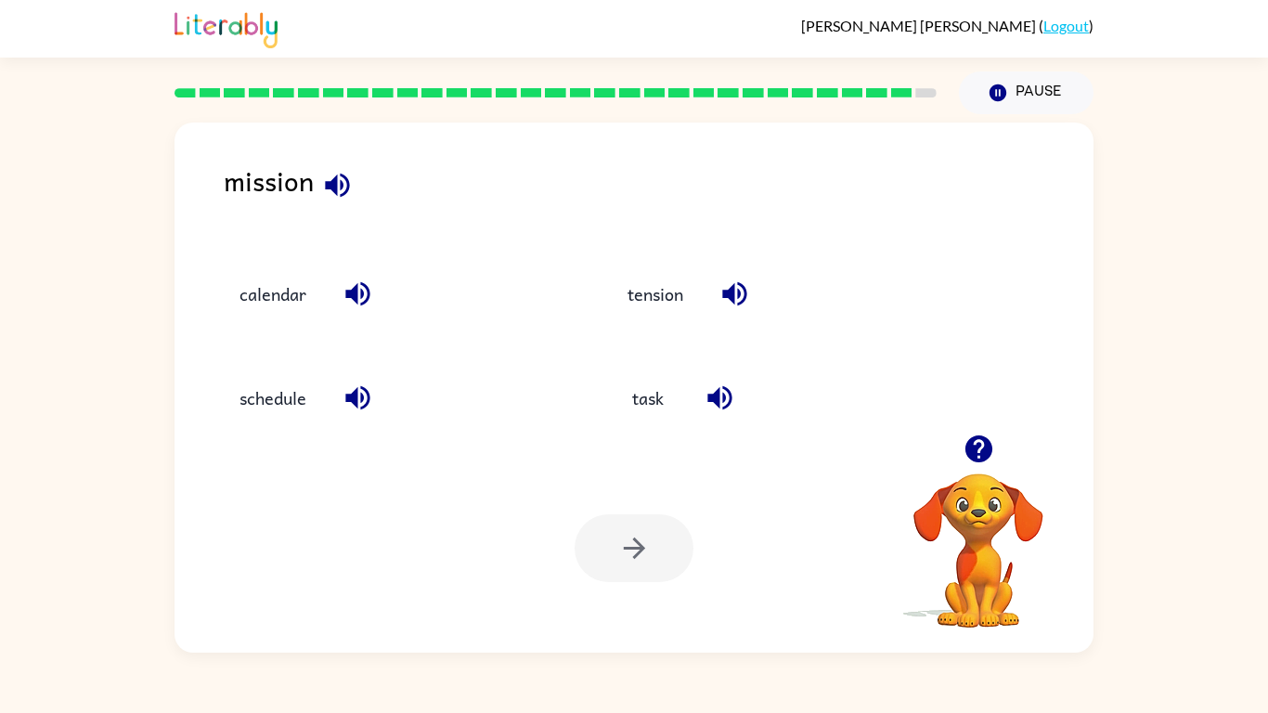
click at [332, 177] on icon "button" at bounding box center [337, 185] width 32 height 32
click at [232, 391] on button "schedule" at bounding box center [273, 398] width 104 height 50
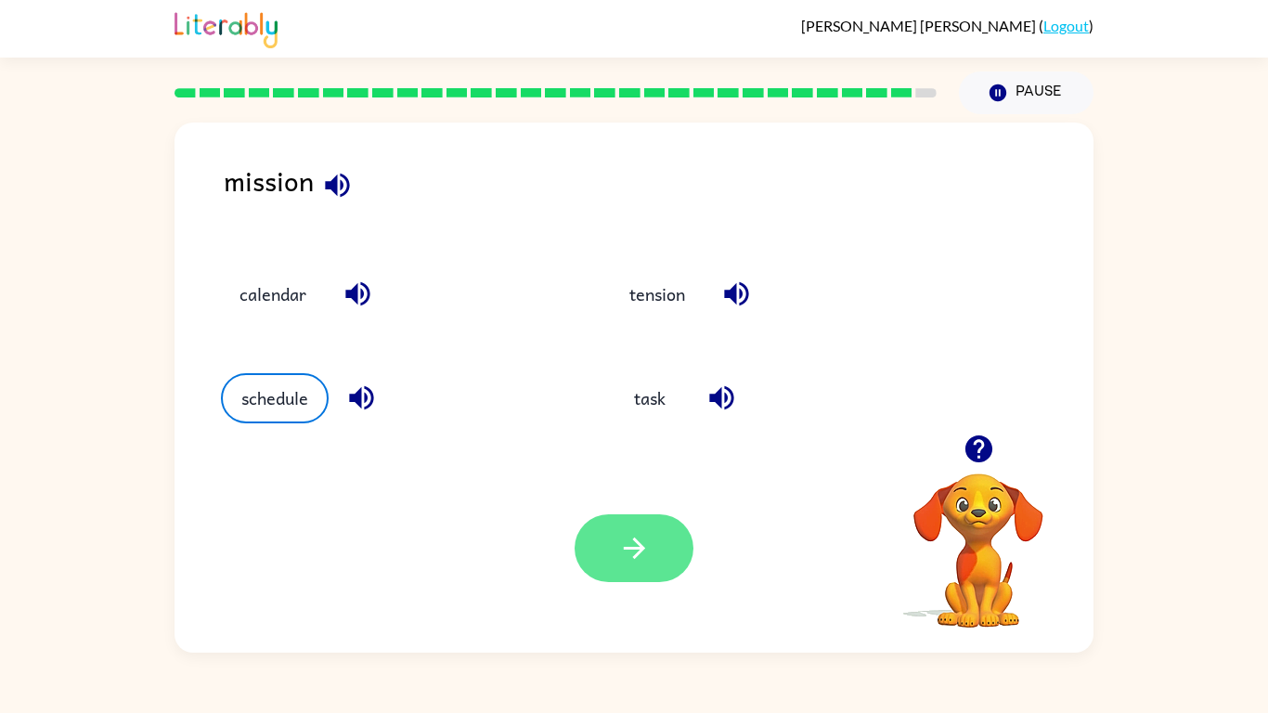
click at [616, 518] on button "button" at bounding box center [633, 548] width 119 height 68
